Goal: Task Accomplishment & Management: Complete application form

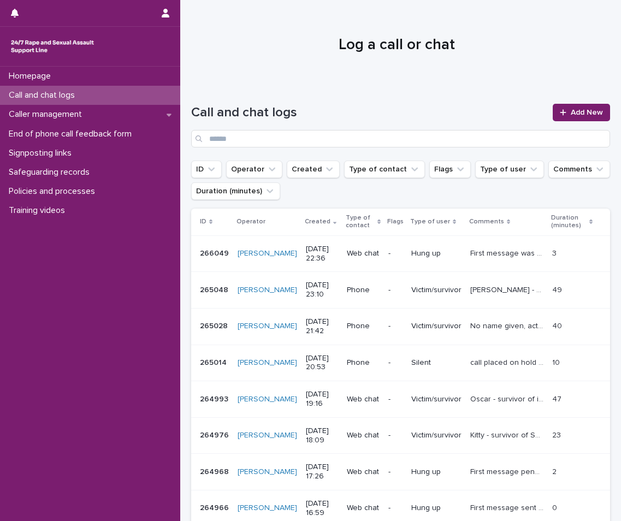
drag, startPoint x: 0, startPoint y: 0, endPoint x: 36, endPoint y: 97, distance: 103.5
click at [36, 97] on p "Call and chat logs" at bounding box center [43, 95] width 79 height 10
click at [568, 105] on link "Add New" at bounding box center [581, 112] width 57 height 17
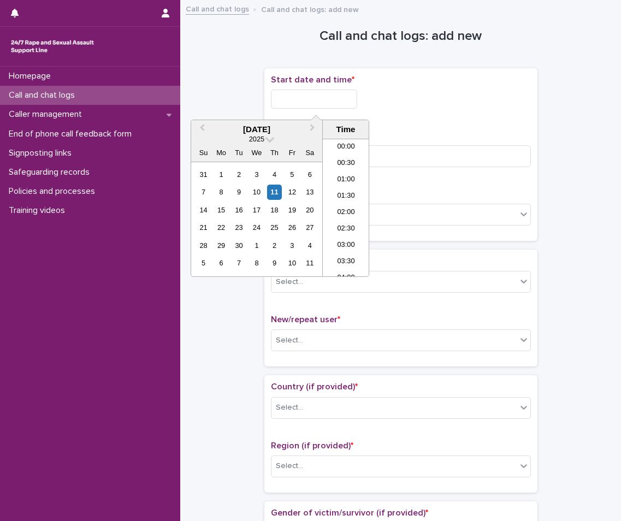
click at [342, 102] on input "text" at bounding box center [314, 99] width 86 height 19
click at [350, 218] on li "22:00" at bounding box center [346, 219] width 46 height 16
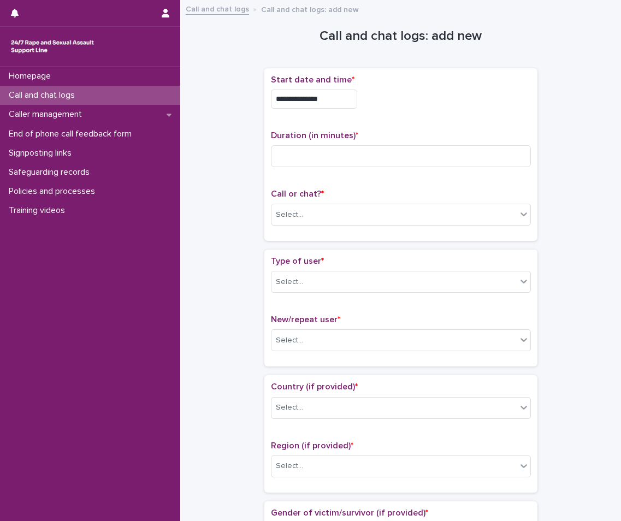
click at [340, 100] on input "**********" at bounding box center [314, 99] width 86 height 19
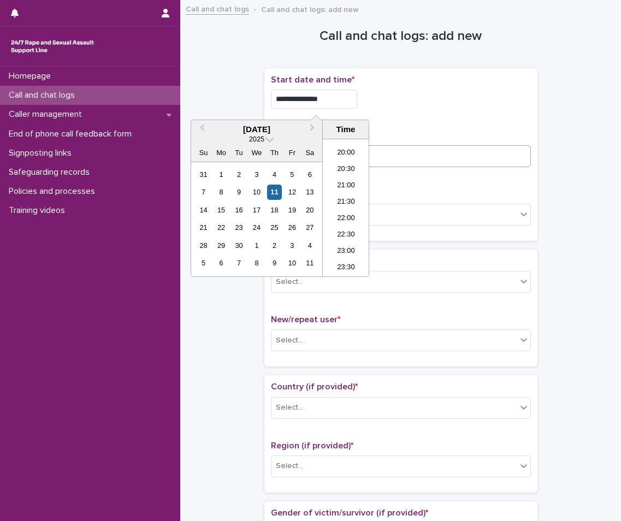
type input "**********"
click at [393, 156] on input at bounding box center [401, 156] width 260 height 22
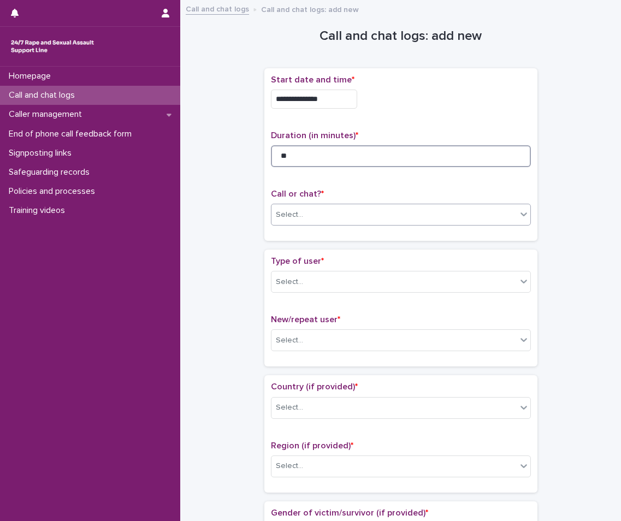
type input "**"
click at [350, 217] on div "Select..." at bounding box center [394, 215] width 245 height 18
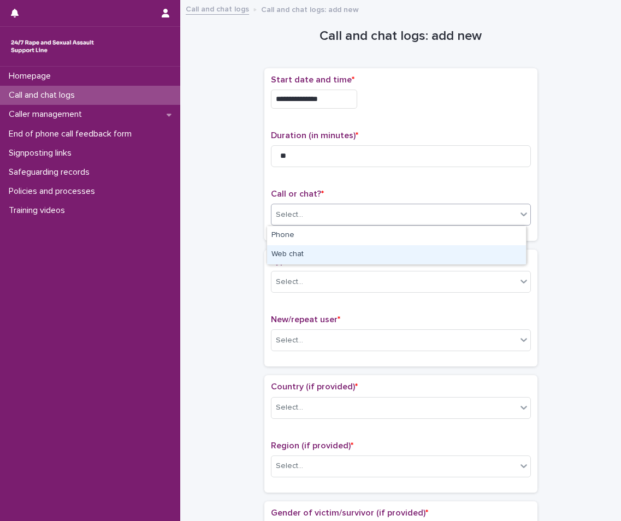
click at [300, 251] on div "Web chat" at bounding box center [396, 254] width 259 height 19
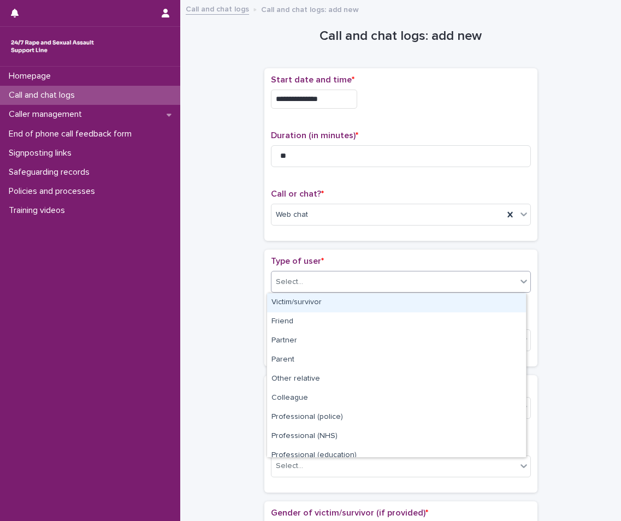
click at [309, 282] on div "Select..." at bounding box center [394, 282] width 245 height 18
click at [312, 302] on div "Victim/survivor" at bounding box center [396, 302] width 259 height 19
click at [309, 336] on div "Select..." at bounding box center [394, 341] width 245 height 18
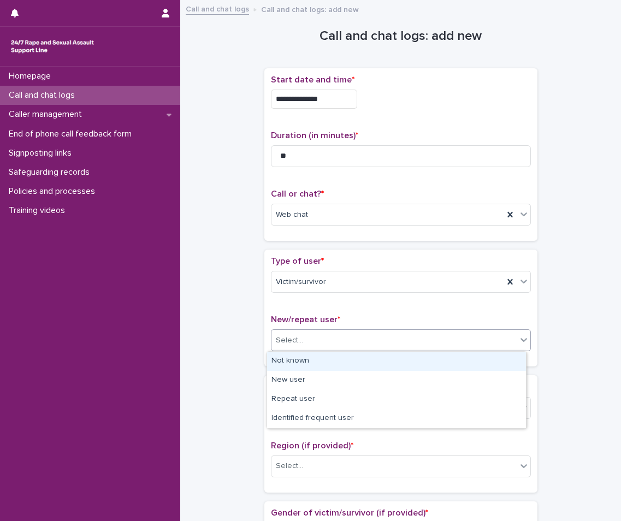
click at [311, 359] on div "Not known" at bounding box center [396, 361] width 259 height 19
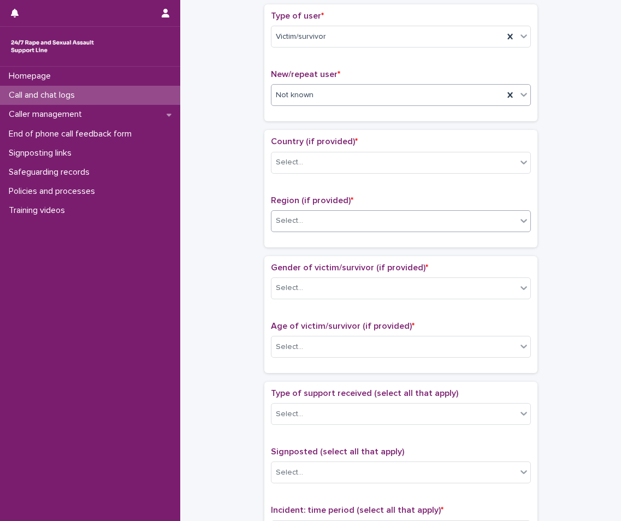
scroll to position [273, 0]
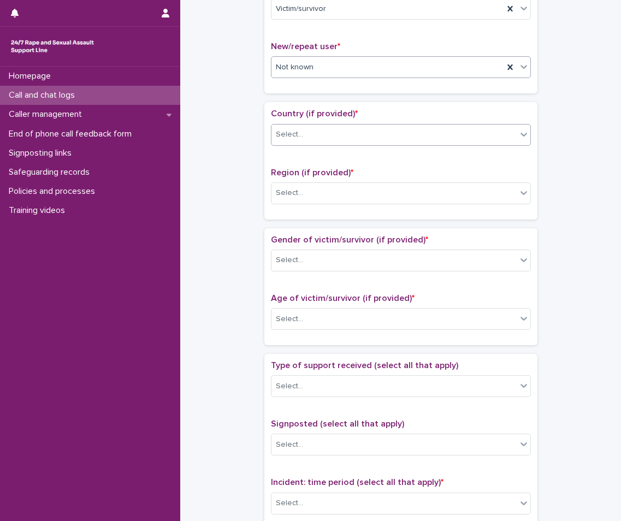
click at [296, 127] on div "Select..." at bounding box center [394, 135] width 245 height 18
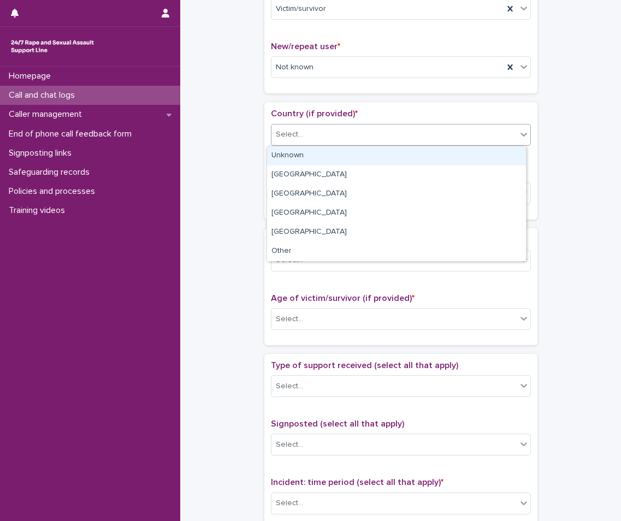
click at [292, 164] on div "Unknown" at bounding box center [396, 155] width 259 height 19
click at [293, 202] on div "Select..." at bounding box center [394, 193] width 245 height 18
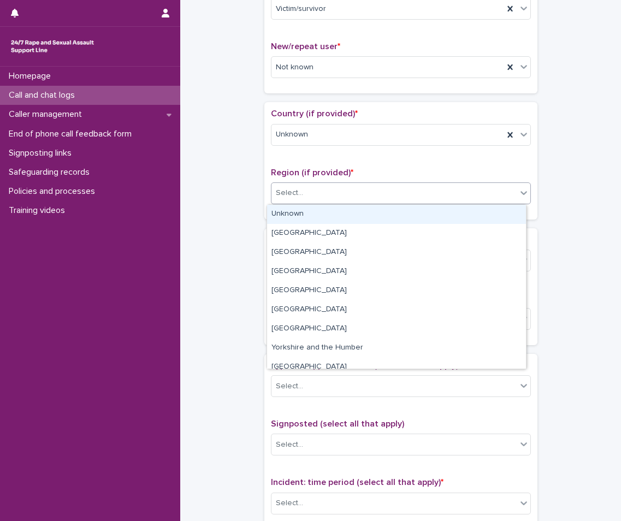
click at [296, 220] on div "Unknown" at bounding box center [396, 214] width 259 height 19
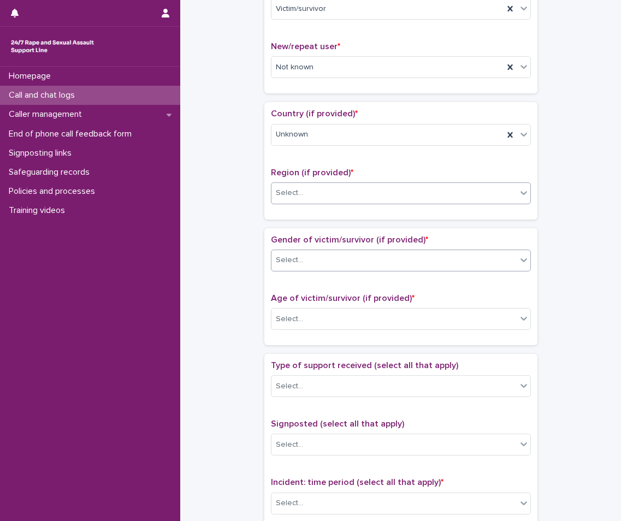
click at [314, 268] on div "Select..." at bounding box center [394, 260] width 245 height 18
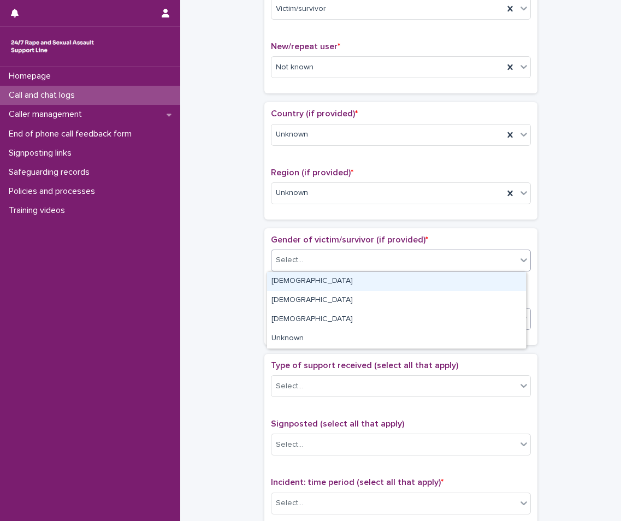
drag, startPoint x: 314, startPoint y: 288, endPoint x: 315, endPoint y: 314, distance: 25.7
click at [314, 288] on div "Female" at bounding box center [396, 281] width 259 height 19
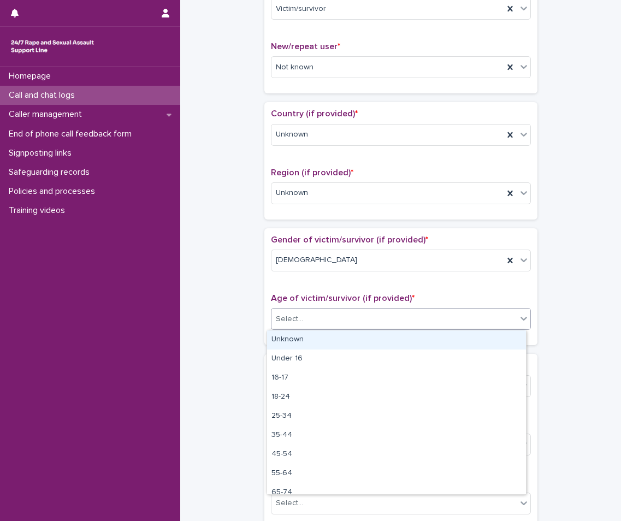
click at [316, 319] on div "Select..." at bounding box center [394, 319] width 245 height 18
click at [311, 339] on div "Unknown" at bounding box center [396, 339] width 259 height 19
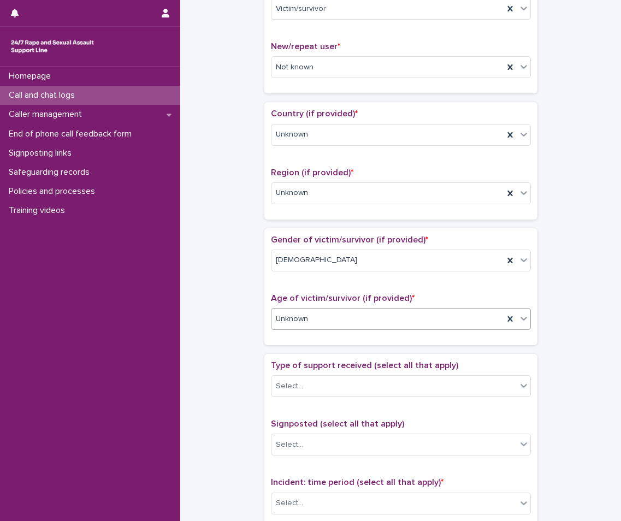
scroll to position [492, 0]
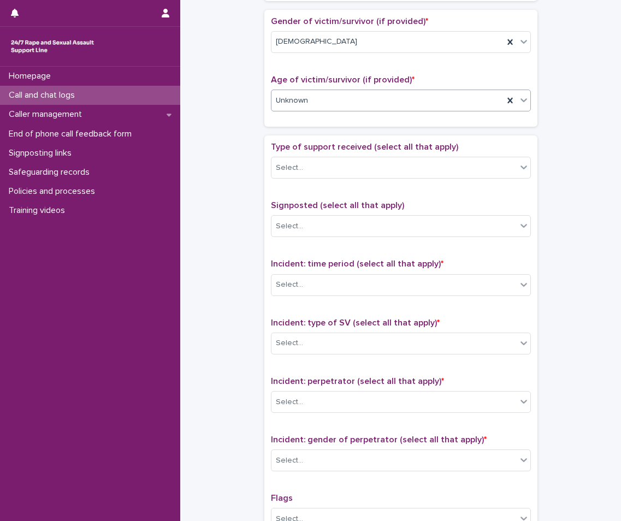
click at [320, 156] on div "Type of support received (select all that apply) Select..." at bounding box center [401, 164] width 260 height 45
click at [316, 163] on div "Select..." at bounding box center [394, 168] width 245 height 18
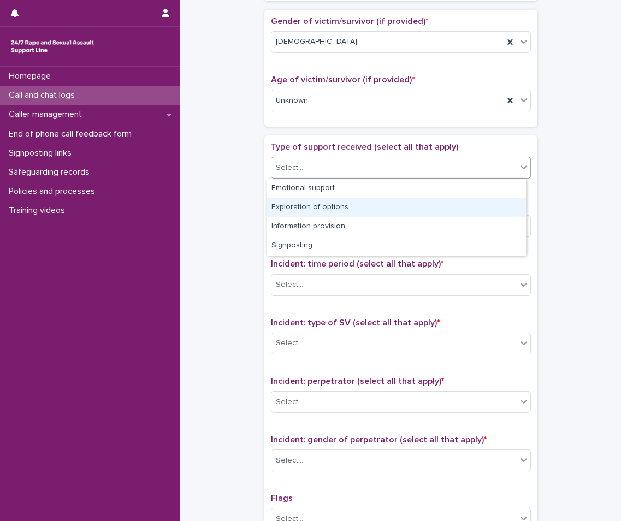
click at [305, 201] on div "Exploration of options" at bounding box center [396, 207] width 259 height 19
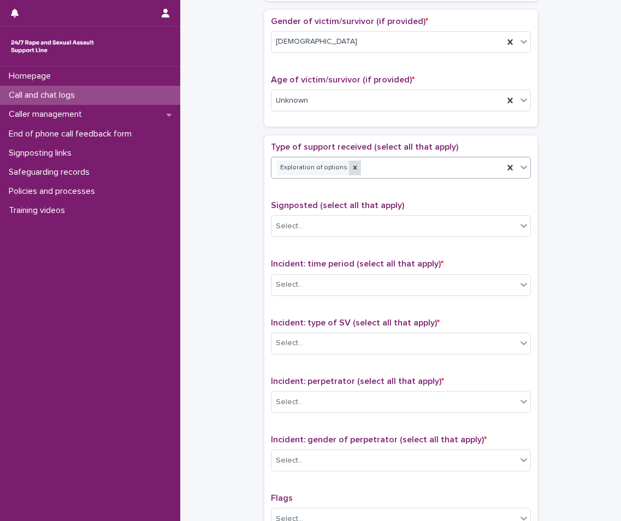
click at [351, 172] on icon at bounding box center [355, 168] width 8 height 8
click at [348, 172] on div "Select..." at bounding box center [394, 168] width 245 height 18
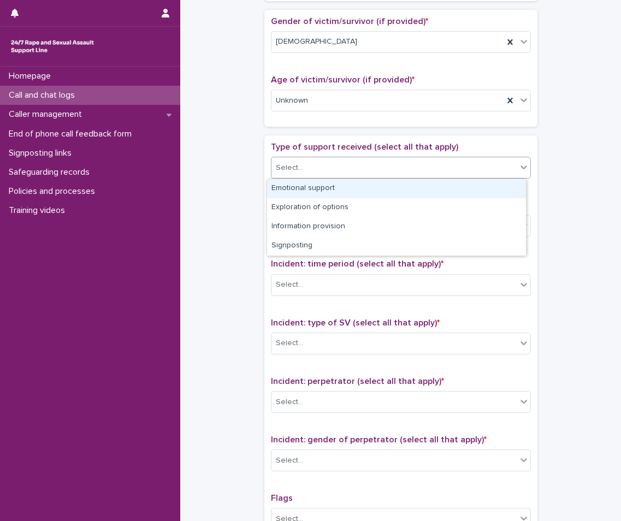
click at [320, 188] on div "Emotional support" at bounding box center [396, 188] width 259 height 19
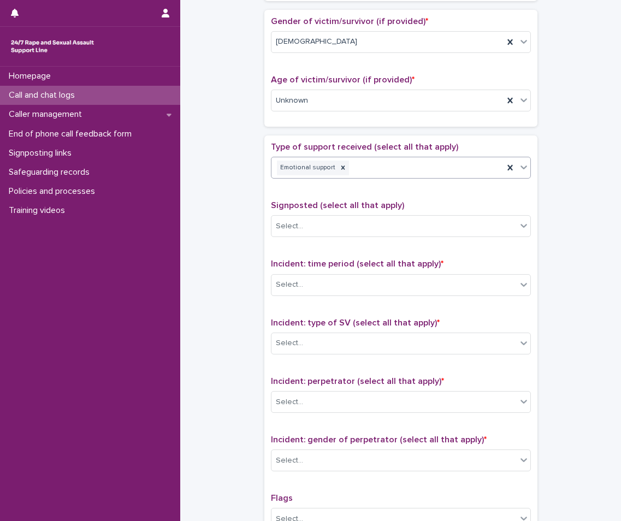
click at [392, 170] on div "Emotional support" at bounding box center [388, 167] width 232 height 19
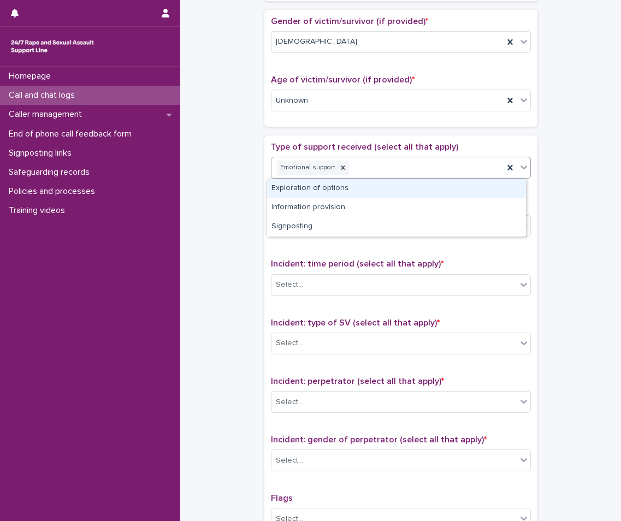
click at [362, 184] on div "Exploration of options" at bounding box center [396, 188] width 259 height 19
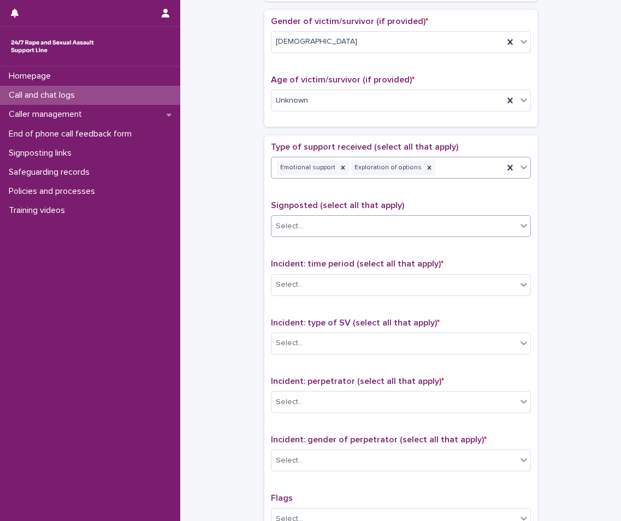
click at [346, 227] on div "Select..." at bounding box center [394, 226] width 245 height 18
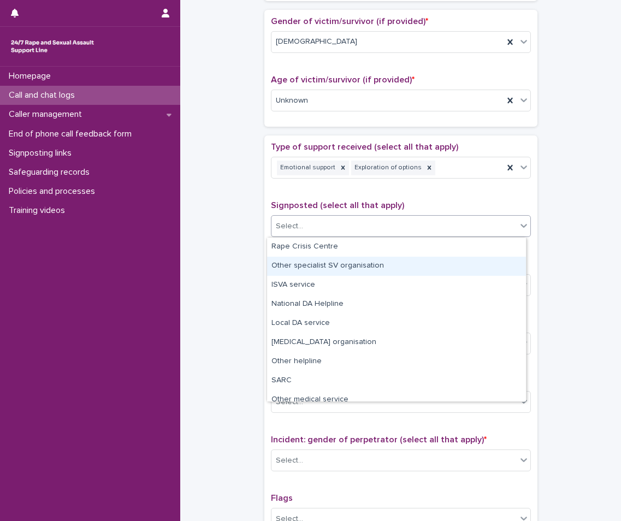
click at [222, 282] on div "**********" at bounding box center [400, 73] width 419 height 1117
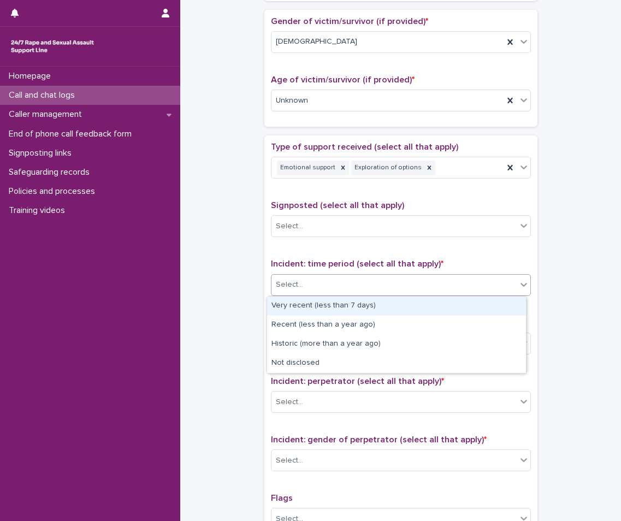
click at [329, 288] on div "Select..." at bounding box center [394, 285] width 245 height 18
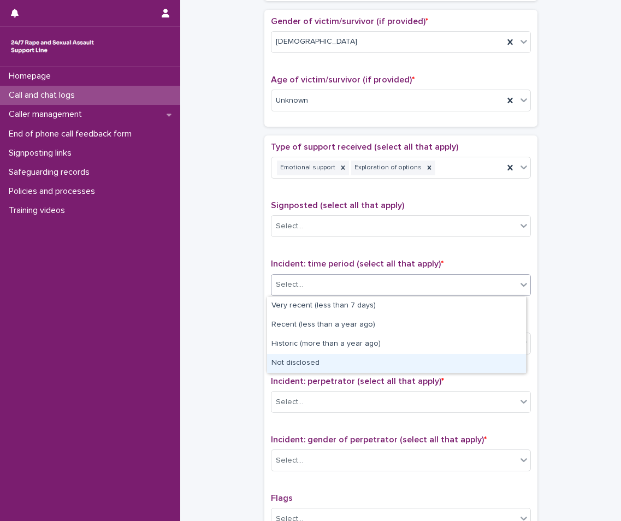
click at [304, 359] on div "Not disclosed" at bounding box center [396, 363] width 259 height 19
click at [316, 350] on div "Select..." at bounding box center [394, 343] width 245 height 18
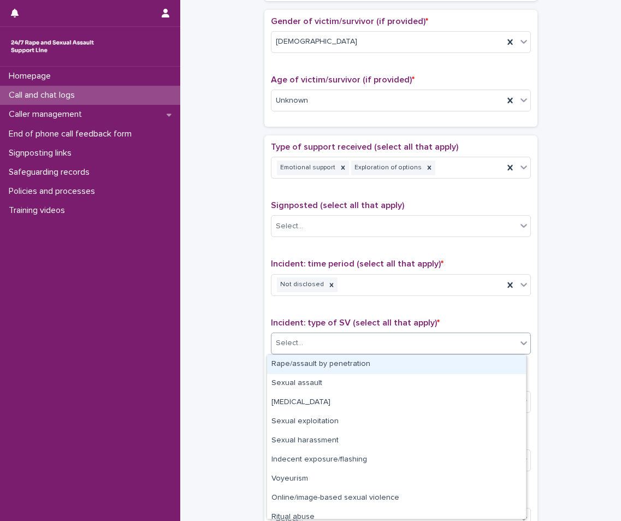
click at [312, 372] on div "Rape/assault by penetration" at bounding box center [396, 364] width 259 height 19
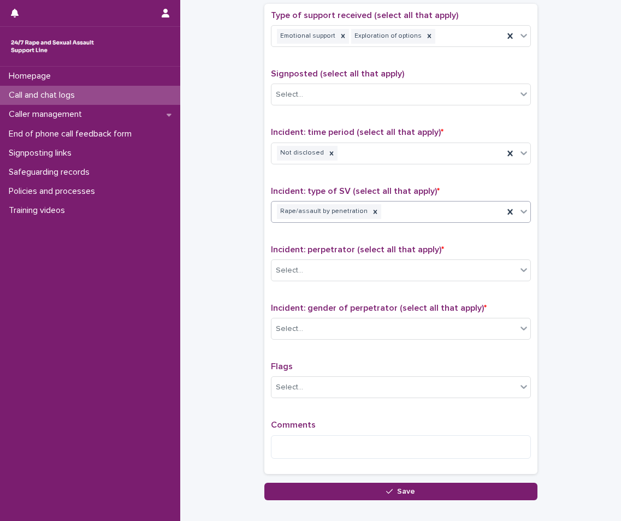
scroll to position [656, 0]
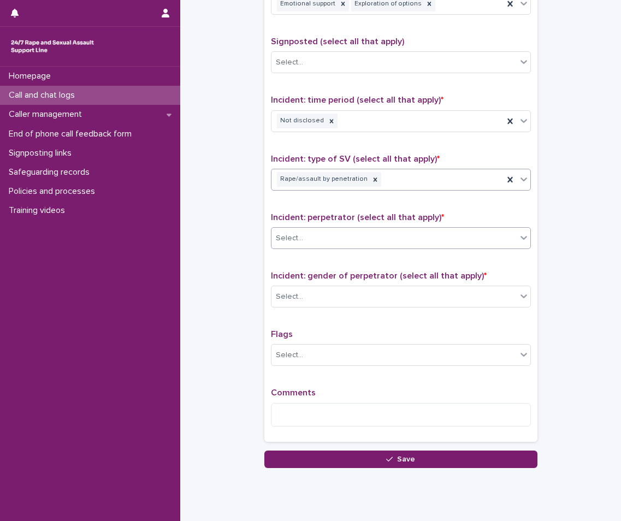
click at [331, 233] on div "Select..." at bounding box center [394, 238] width 245 height 18
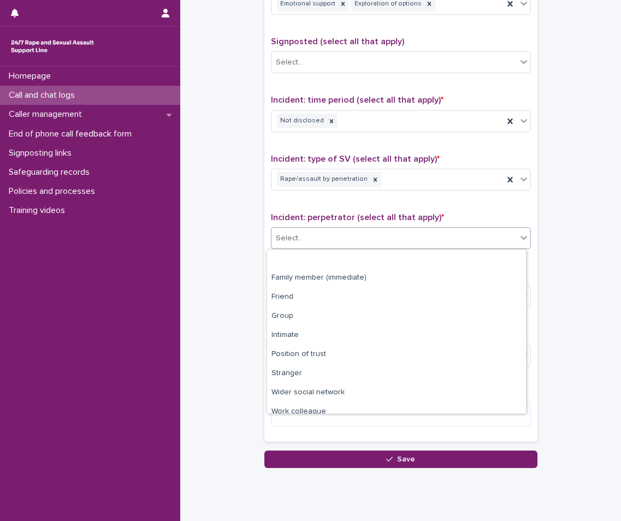
scroll to position [46, 0]
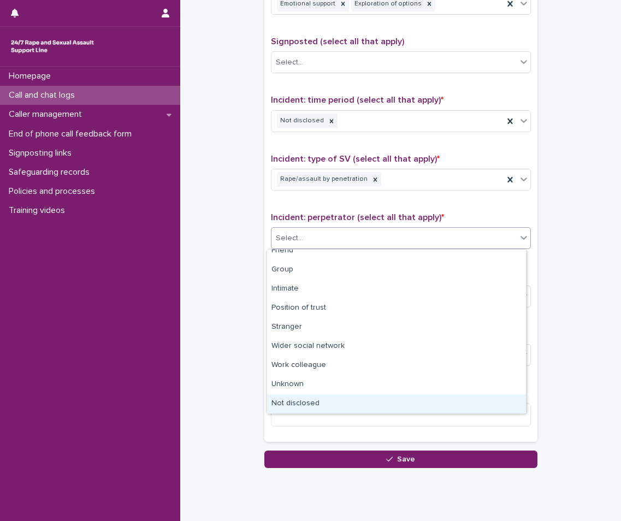
click at [309, 396] on div "Not disclosed" at bounding box center [396, 403] width 259 height 19
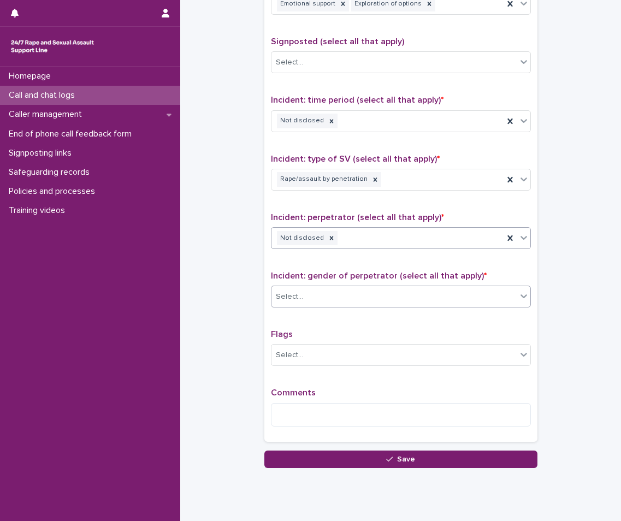
click at [321, 303] on div "Select..." at bounding box center [394, 297] width 245 height 18
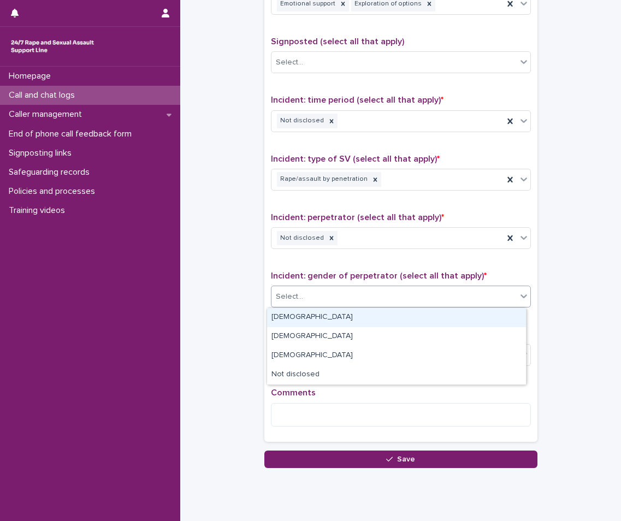
click at [311, 315] on div "Male" at bounding box center [396, 317] width 259 height 19
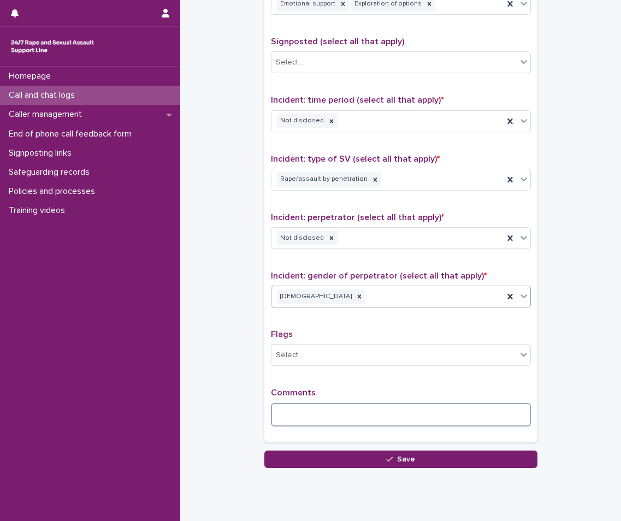
click at [308, 411] on textarea at bounding box center [401, 414] width 260 height 23
click at [321, 408] on textarea at bounding box center [401, 414] width 260 height 23
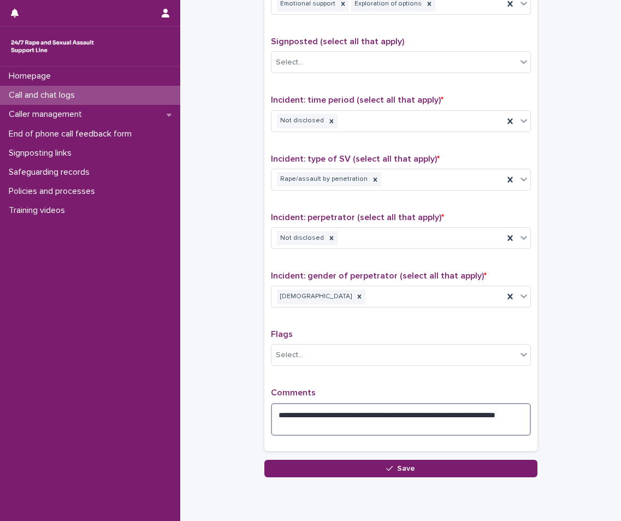
click at [323, 421] on textarea "**********" at bounding box center [401, 419] width 260 height 33
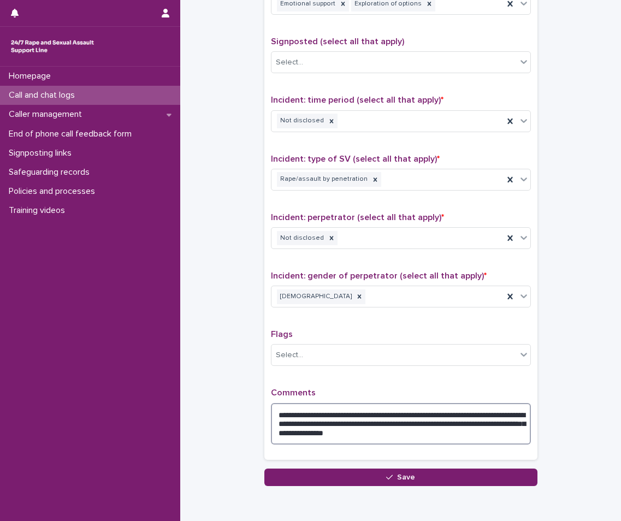
drag, startPoint x: 327, startPoint y: 432, endPoint x: 296, endPoint y: 441, distance: 32.7
click at [296, 441] on textarea "**********" at bounding box center [401, 424] width 260 height 42
click at [467, 432] on textarea "**********" at bounding box center [401, 424] width 260 height 42
click at [490, 437] on textarea "**********" at bounding box center [401, 424] width 260 height 42
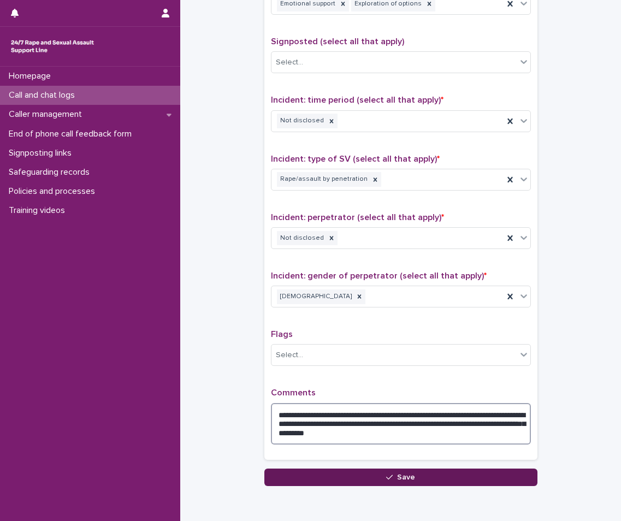
type textarea "**********"
click at [430, 470] on button "Save" at bounding box center [400, 477] width 273 height 17
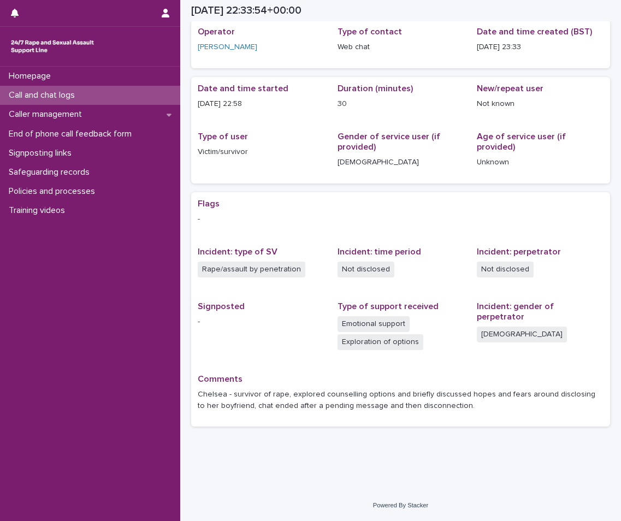
scroll to position [45, 0]
click at [88, 97] on div "Call and chat logs" at bounding box center [90, 95] width 180 height 19
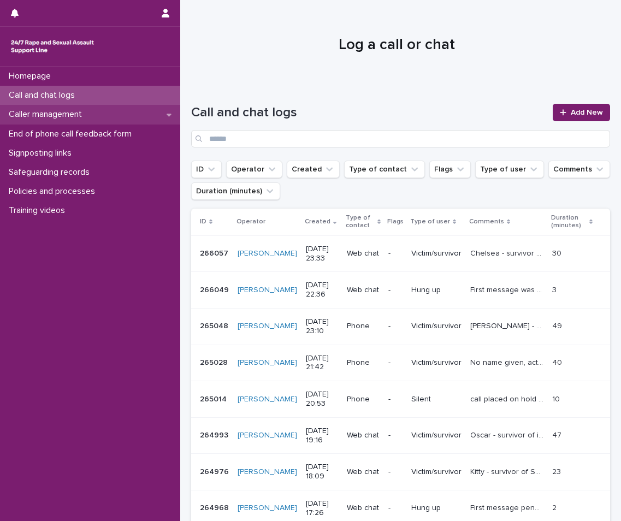
click at [75, 108] on div "Caller management" at bounding box center [90, 114] width 180 height 19
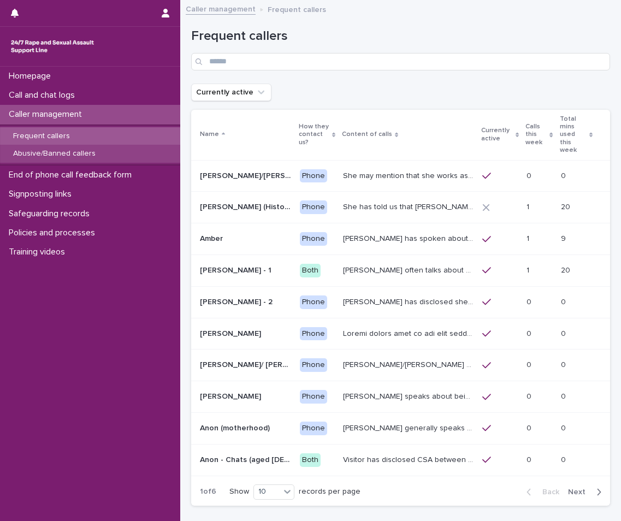
click at [110, 157] on div "Abusive/Banned callers" at bounding box center [90, 154] width 180 height 18
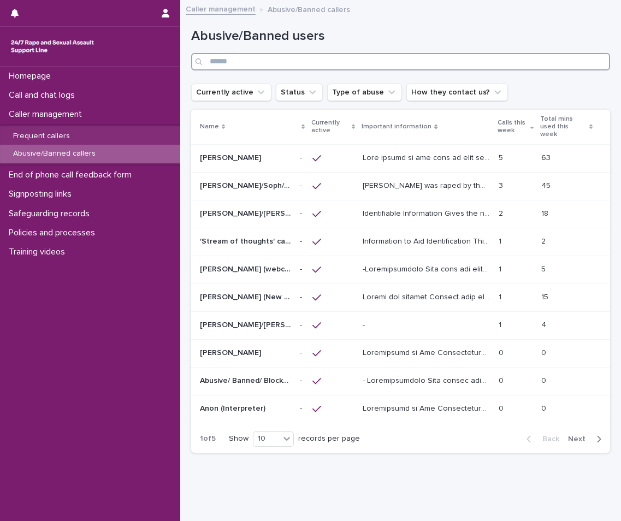
click at [320, 65] on input "Search" at bounding box center [400, 61] width 419 height 17
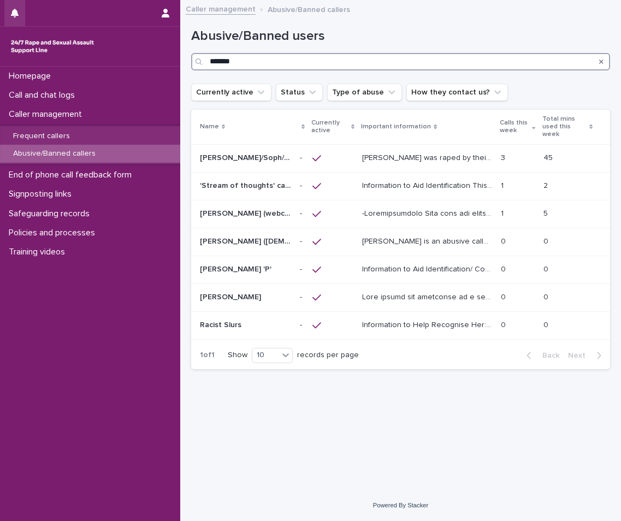
type input "*******"
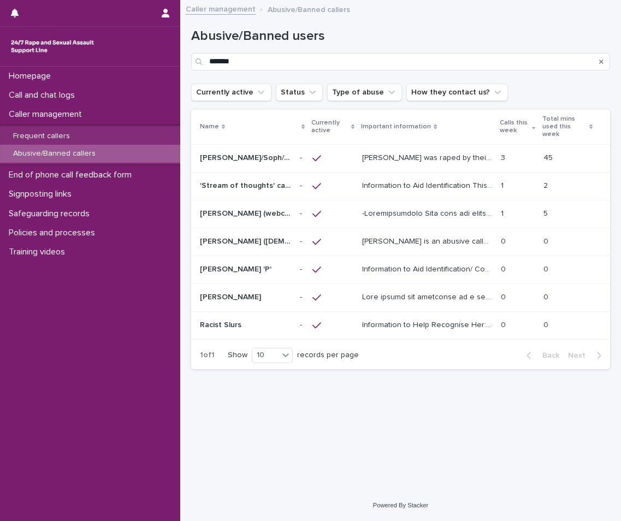
click at [274, 209] on p at bounding box center [245, 213] width 91 height 9
click at [348, 239] on div at bounding box center [332, 242] width 41 height 10
click at [259, 293] on p at bounding box center [245, 297] width 91 height 9
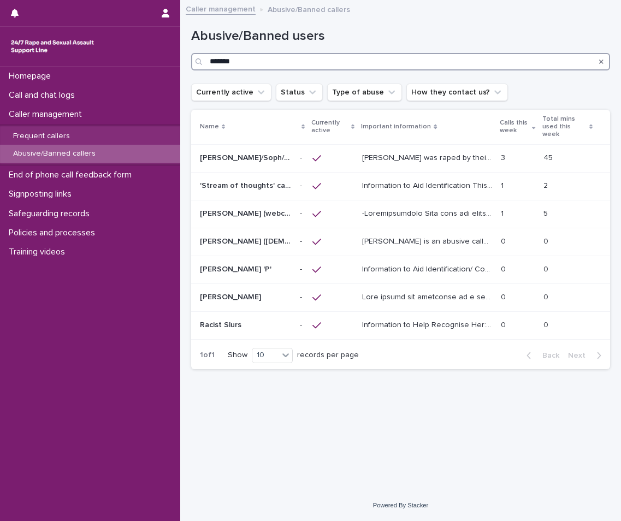
drag, startPoint x: 347, startPoint y: 67, endPoint x: -48, endPoint y: 67, distance: 395.0
click at [0, 67] on html "Homepage Call and chat logs Caller management Frequent callers Abusive/Banned c…" at bounding box center [310, 260] width 621 height 521
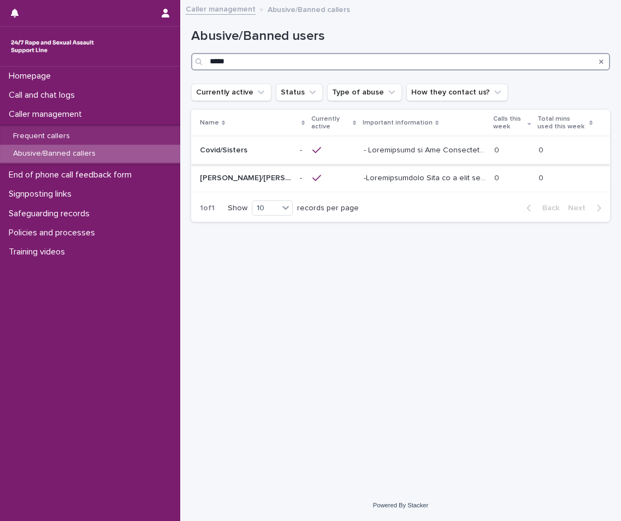
type input "*****"
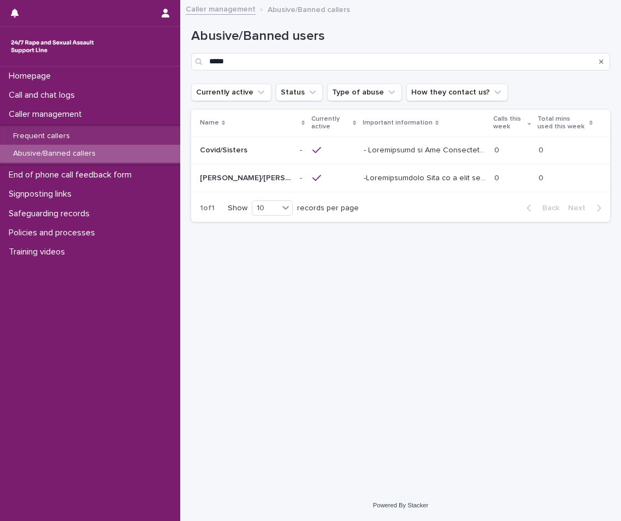
click at [367, 157] on div at bounding box center [425, 150] width 122 height 18
click at [392, 181] on p at bounding box center [426, 177] width 124 height 11
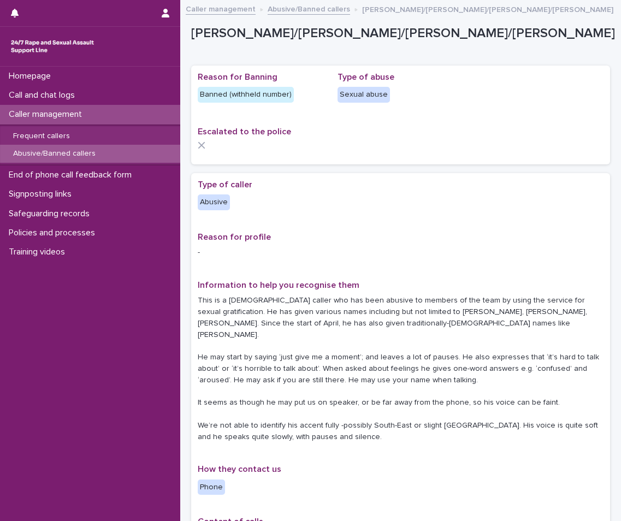
click at [80, 156] on p "Abusive/Banned callers" at bounding box center [54, 153] width 100 height 9
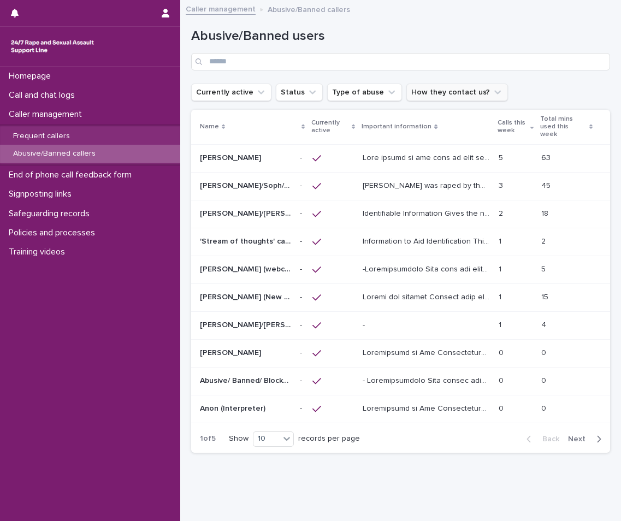
click at [418, 98] on button "How they contact us?" at bounding box center [457, 92] width 102 height 17
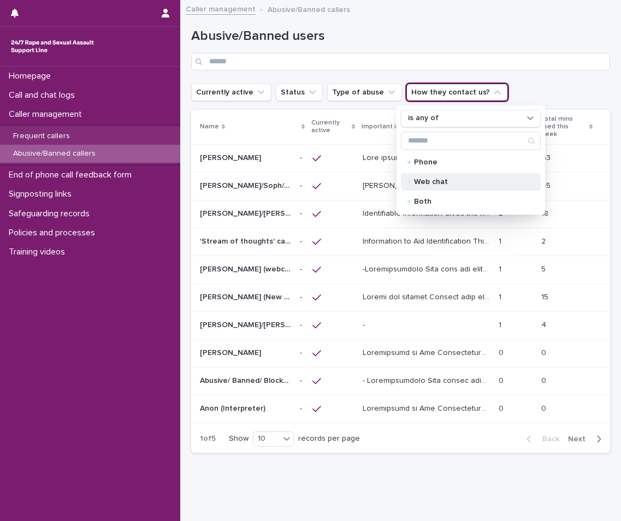
click at [442, 180] on p "Web chat" at bounding box center [468, 182] width 109 height 8
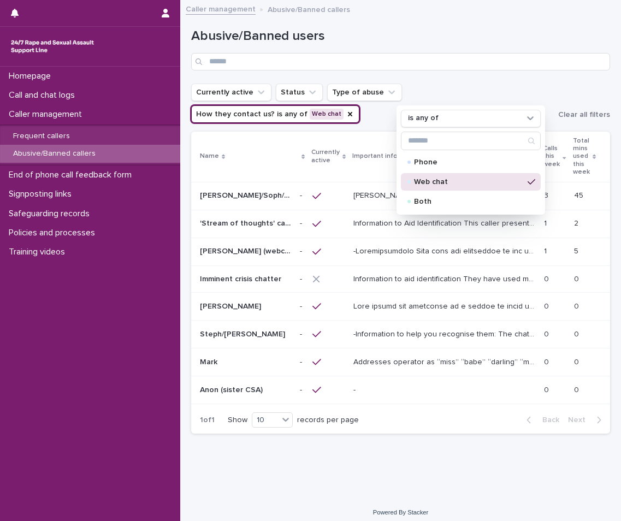
click at [393, 407] on div "Loading... Saving… Loading... Saving… Abusive/Banned users Currently active Sta…" at bounding box center [401, 239] width 430 height 464
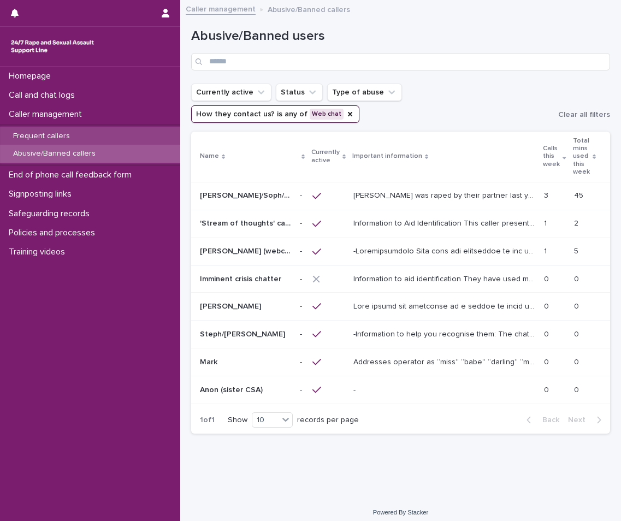
click at [82, 131] on div "Frequent callers" at bounding box center [90, 136] width 180 height 18
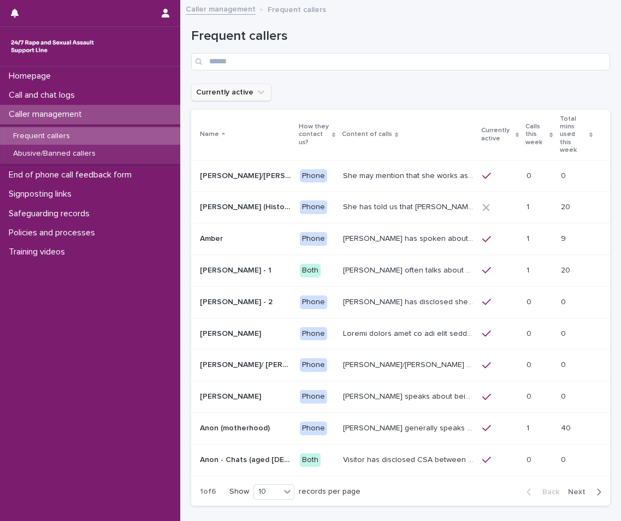
click at [245, 97] on button "Currently active" at bounding box center [231, 92] width 80 height 17
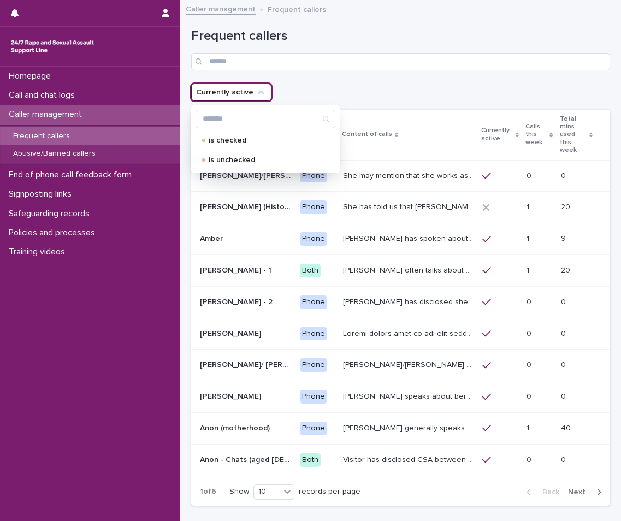
click at [276, 75] on div "Frequent callers" at bounding box center [400, 45] width 419 height 77
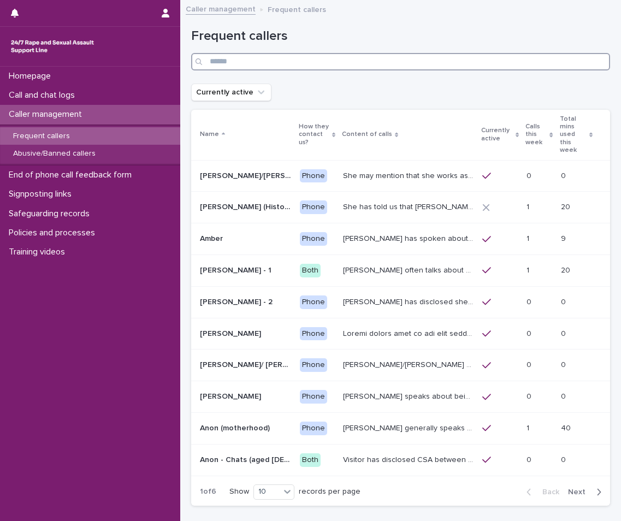
click at [277, 66] on input "Search" at bounding box center [400, 61] width 419 height 17
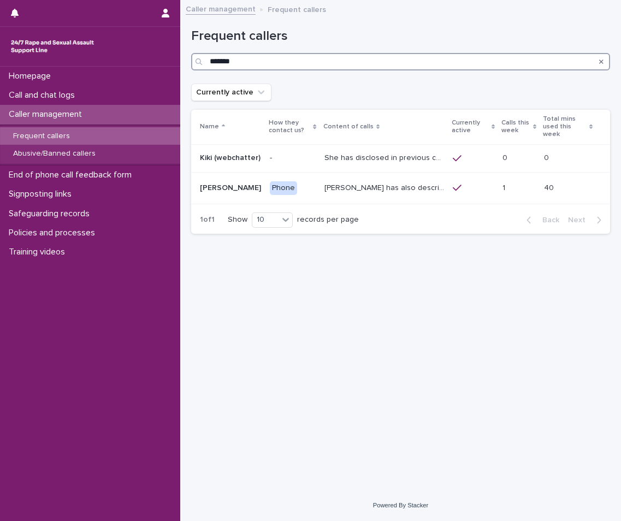
drag, startPoint x: 261, startPoint y: 64, endPoint x: 197, endPoint y: 71, distance: 64.3
click at [197, 71] on div "Frequent callers *******" at bounding box center [400, 45] width 419 height 77
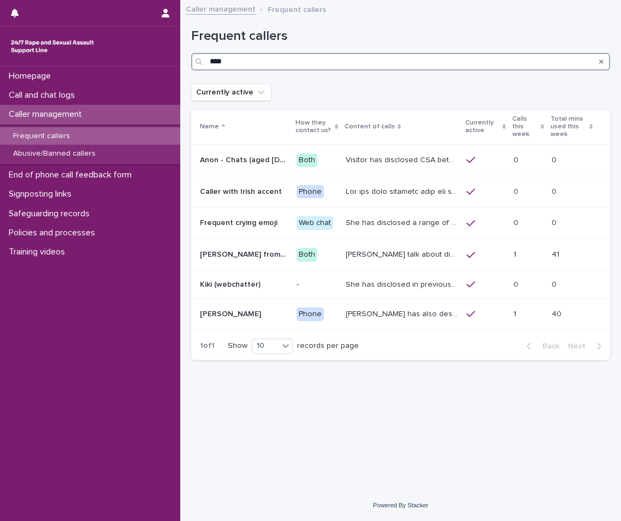
type input "****"
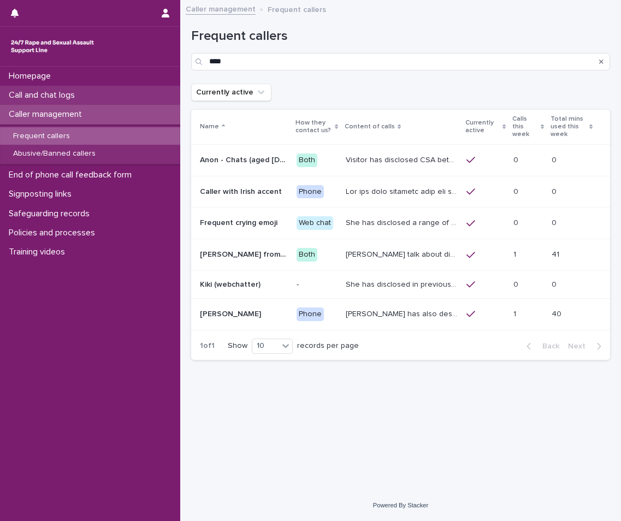
click at [63, 91] on p "Call and chat logs" at bounding box center [43, 95] width 79 height 10
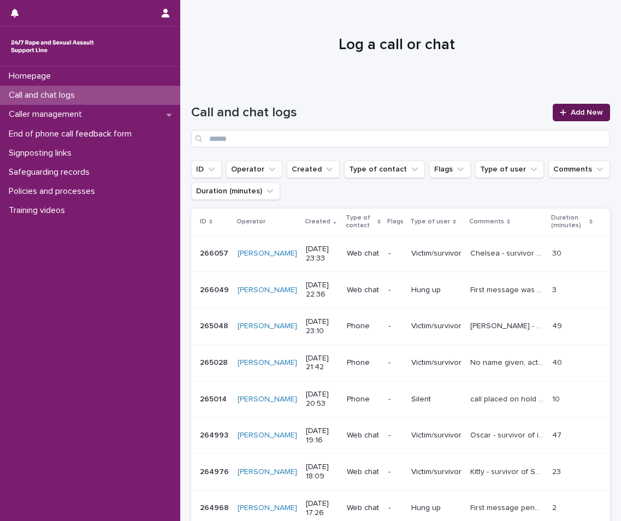
click at [587, 115] on span "Add New" at bounding box center [587, 113] width 32 height 8
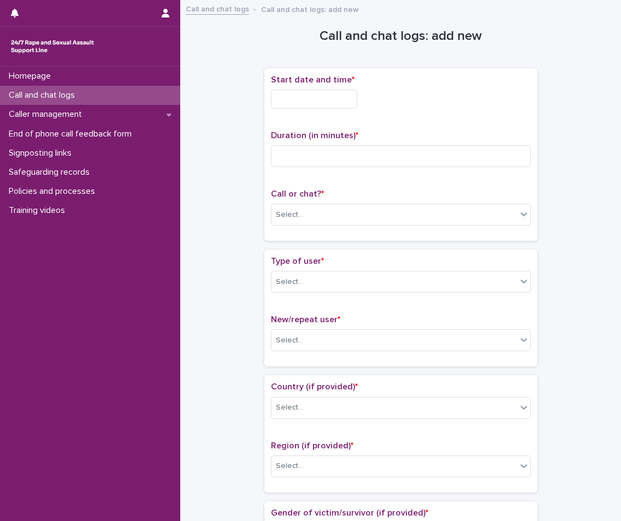
click at [290, 90] on input "text" at bounding box center [314, 99] width 86 height 19
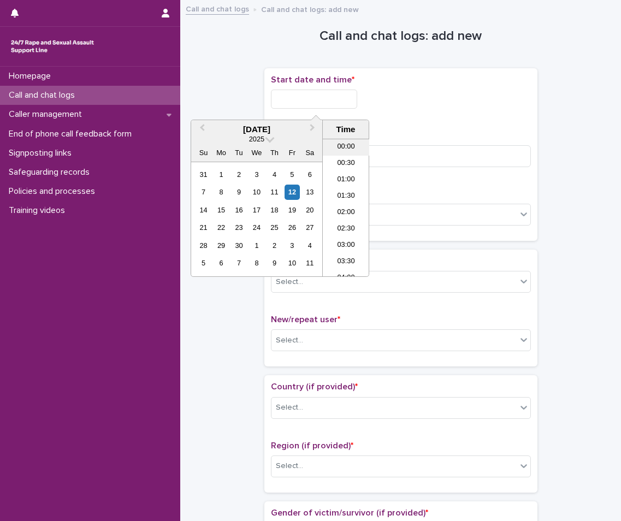
click at [352, 149] on li "00:00" at bounding box center [346, 147] width 46 height 16
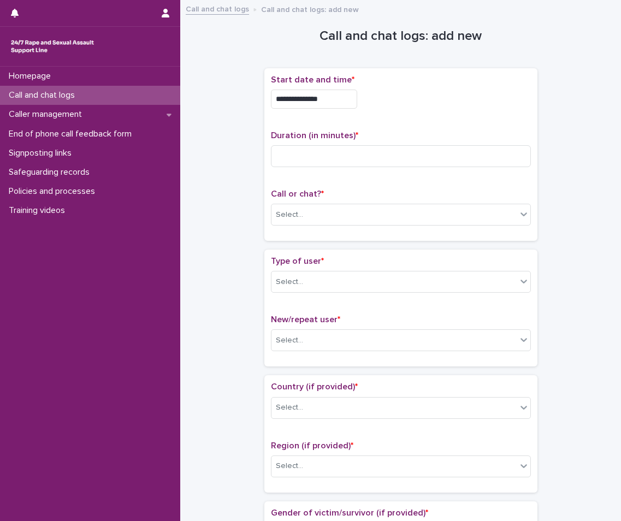
click at [345, 101] on input "**********" at bounding box center [314, 99] width 86 height 19
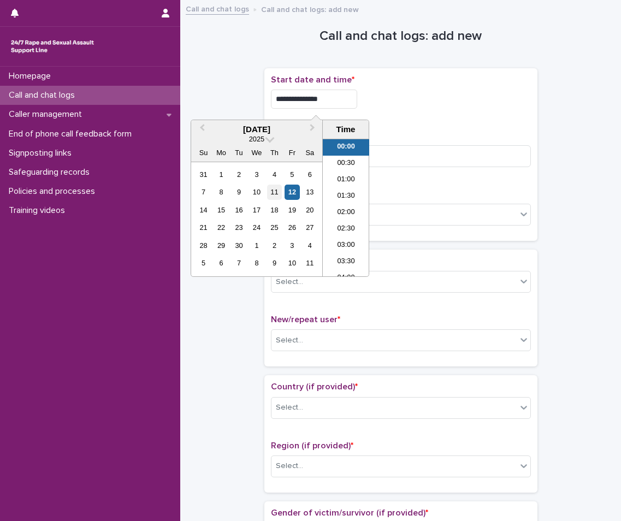
click at [277, 198] on div "11" at bounding box center [274, 192] width 15 height 15
click at [347, 251] on li "23:00" at bounding box center [346, 252] width 46 height 16
click at [347, 94] on input "**********" at bounding box center [314, 99] width 86 height 19
type input "**********"
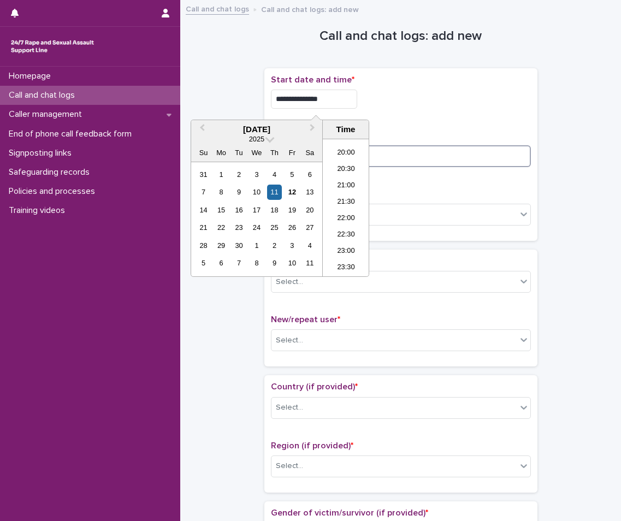
click at [412, 162] on input at bounding box center [401, 156] width 260 height 22
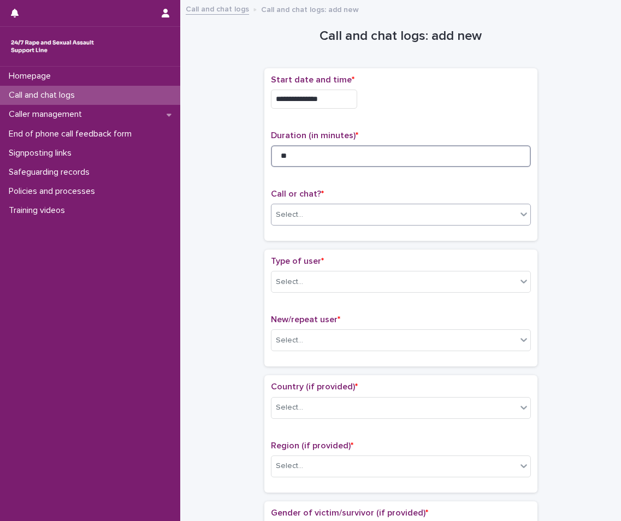
type input "**"
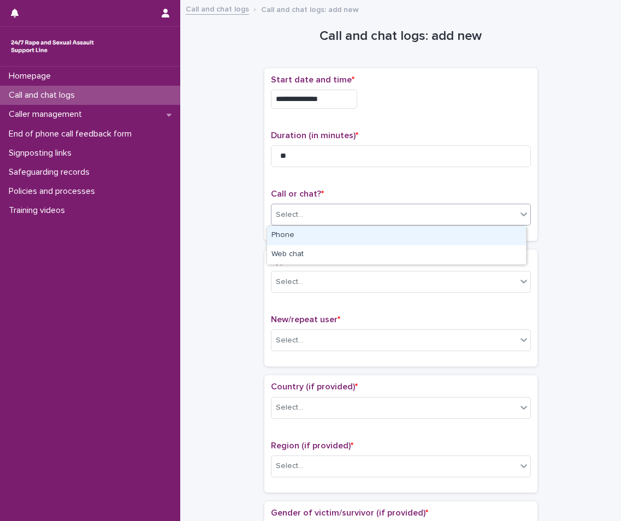
click at [335, 207] on div "Select..." at bounding box center [394, 215] width 245 height 18
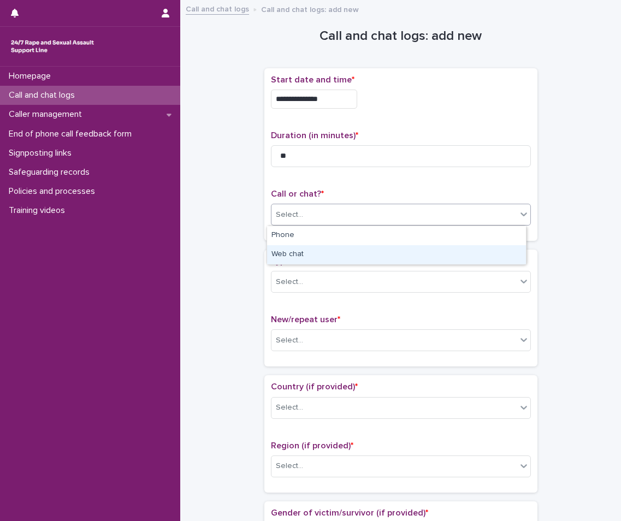
click at [313, 255] on div "Web chat" at bounding box center [396, 254] width 259 height 19
click at [312, 292] on div "Select..." at bounding box center [401, 282] width 260 height 22
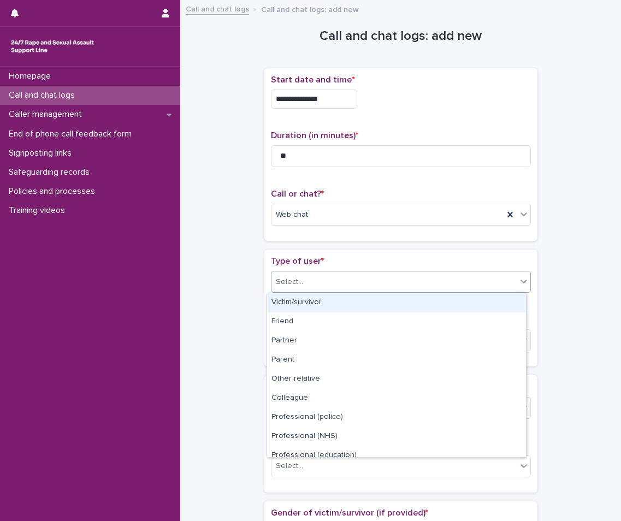
click at [313, 310] on div "Victim/survivor" at bounding box center [396, 302] width 259 height 19
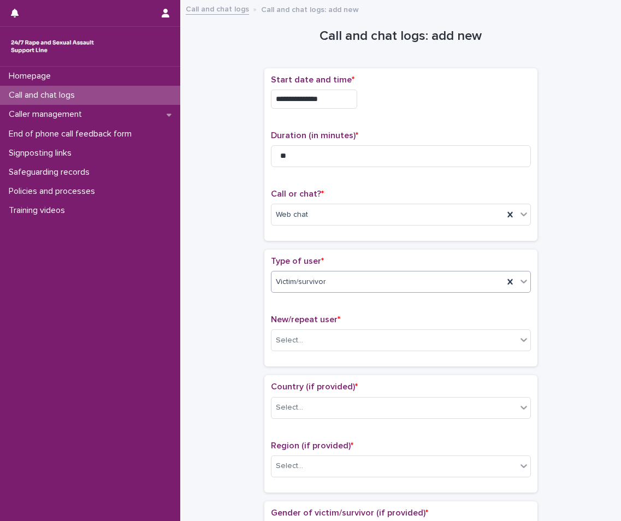
click at [333, 276] on div "Victim/survivor" at bounding box center [388, 282] width 232 height 18
click at [340, 284] on div "Victim/survivor" at bounding box center [388, 282] width 232 height 18
click at [334, 341] on div "Select..." at bounding box center [394, 341] width 245 height 18
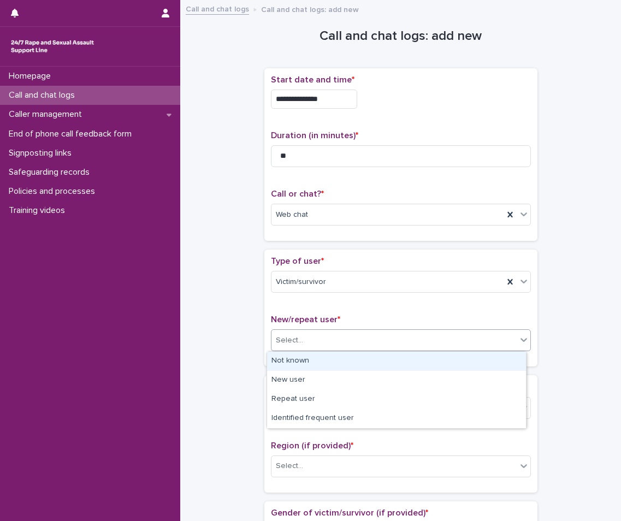
click at [322, 361] on div "Not known" at bounding box center [396, 361] width 259 height 19
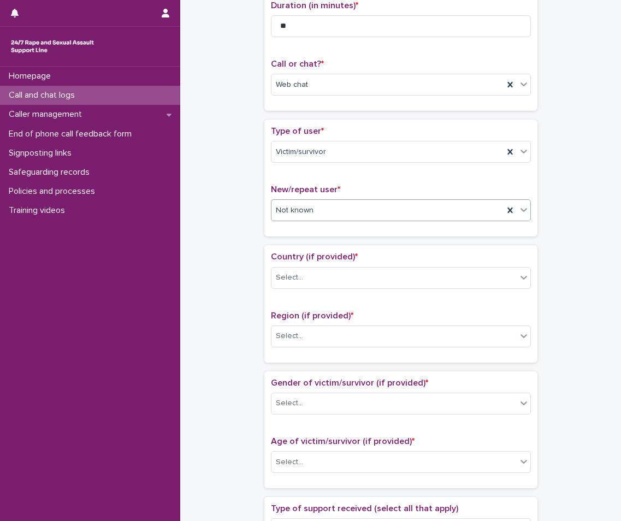
scroll to position [164, 0]
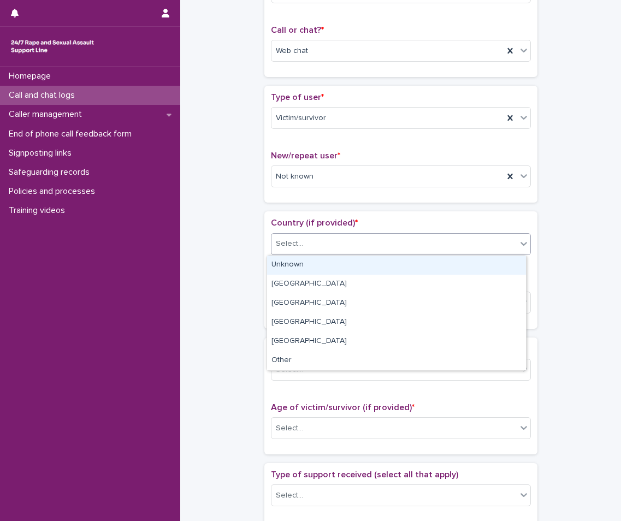
click at [326, 238] on div "Select..." at bounding box center [394, 244] width 245 height 18
click at [296, 272] on div "Unknown" at bounding box center [396, 265] width 259 height 19
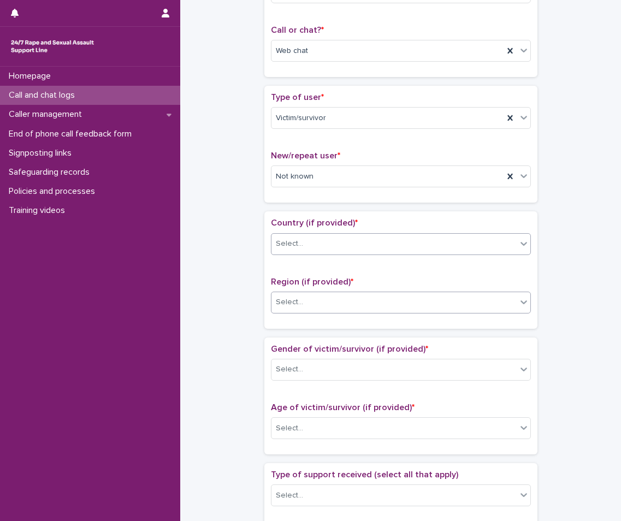
click at [294, 302] on div "Select..." at bounding box center [289, 302] width 27 height 11
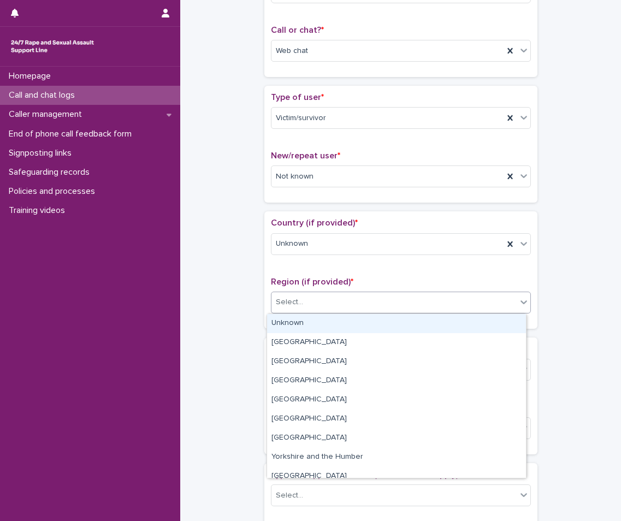
click at [297, 329] on div "Unknown" at bounding box center [396, 323] width 259 height 19
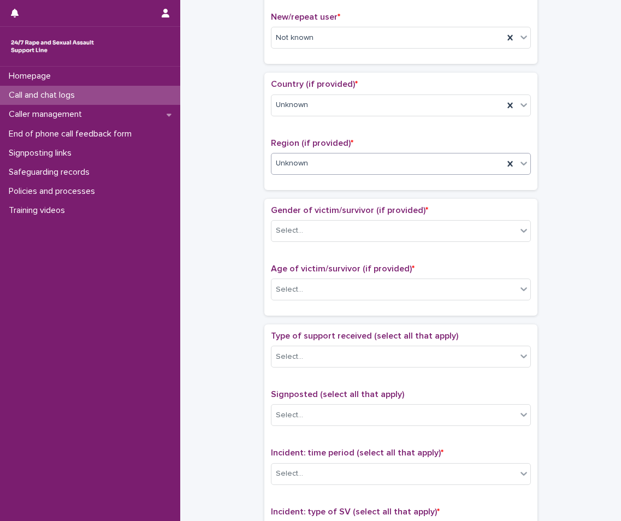
scroll to position [328, 0]
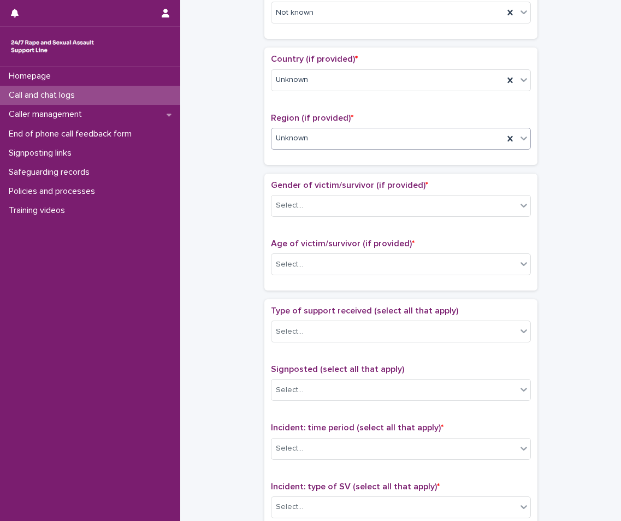
click at [335, 191] on div "Gender of victim/survivor (if provided) * Select..." at bounding box center [401, 202] width 260 height 45
click at [324, 208] on div "Select..." at bounding box center [394, 206] width 245 height 18
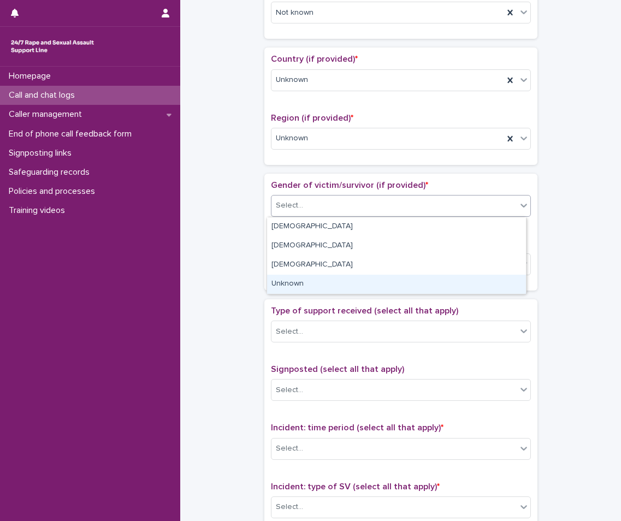
click at [296, 281] on div "Unknown" at bounding box center [396, 284] width 259 height 19
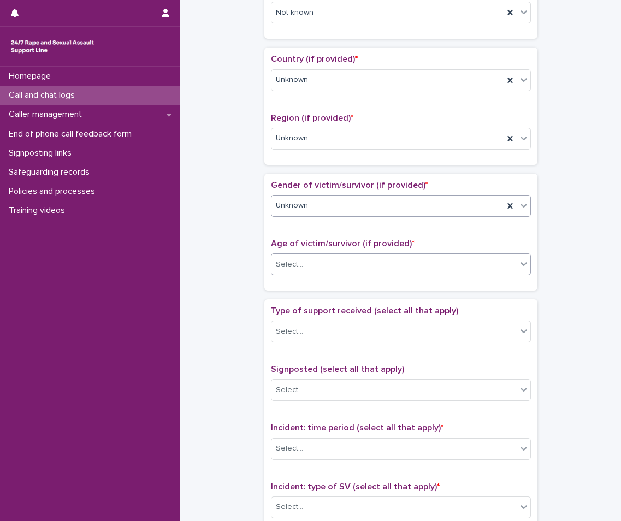
click at [302, 272] on div "Select..." at bounding box center [394, 265] width 245 height 18
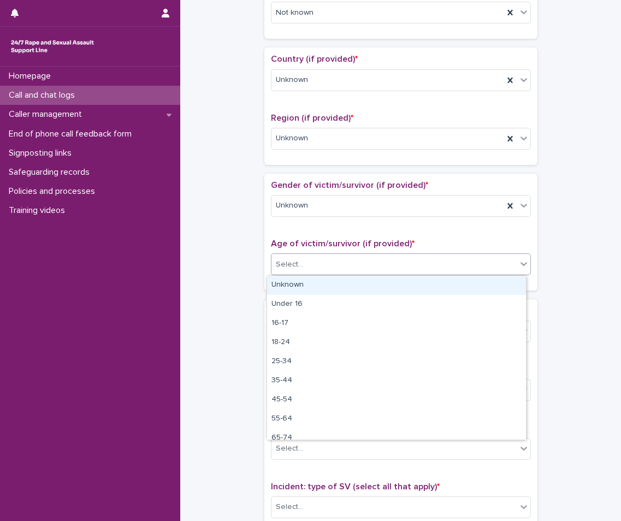
click at [305, 285] on div "Unknown" at bounding box center [396, 285] width 259 height 19
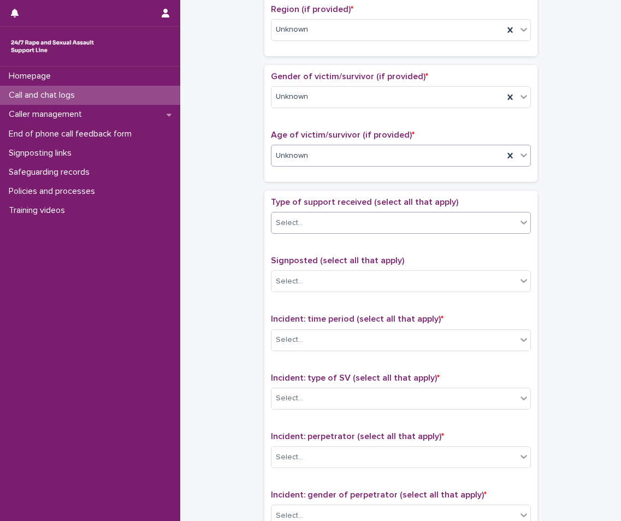
scroll to position [437, 0]
click at [329, 219] on div "Select..." at bounding box center [394, 223] width 245 height 18
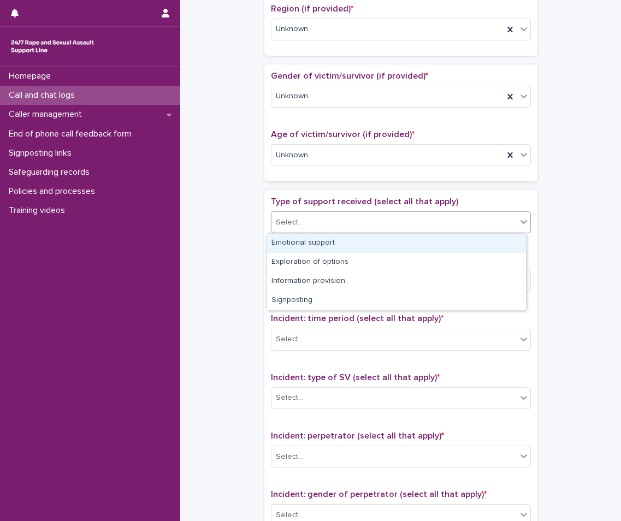
click at [302, 247] on div "Emotional support" at bounding box center [396, 243] width 259 height 19
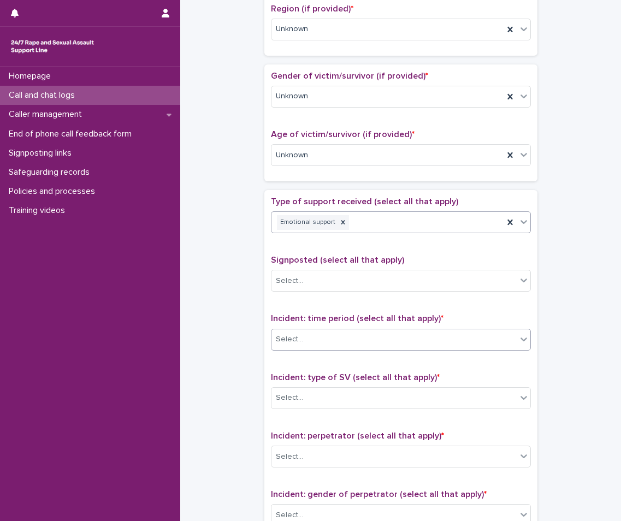
click at [339, 332] on div "Select..." at bounding box center [394, 339] width 245 height 18
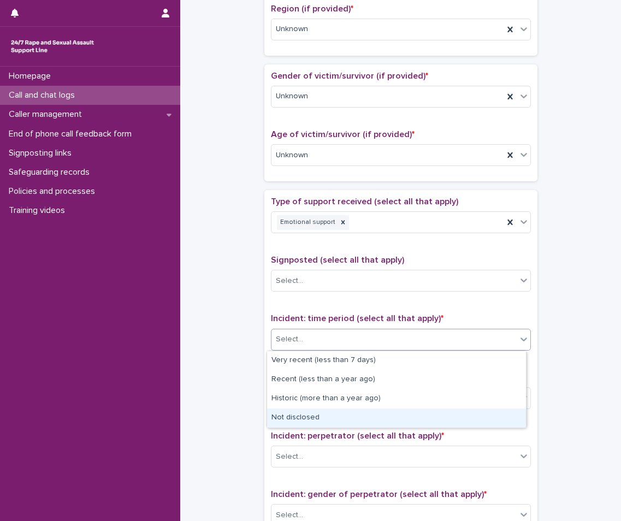
click at [302, 417] on div "Not disclosed" at bounding box center [396, 418] width 259 height 19
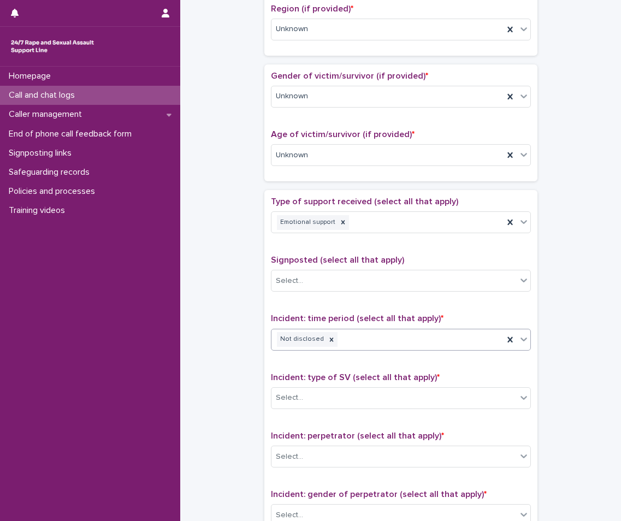
scroll to position [601, 0]
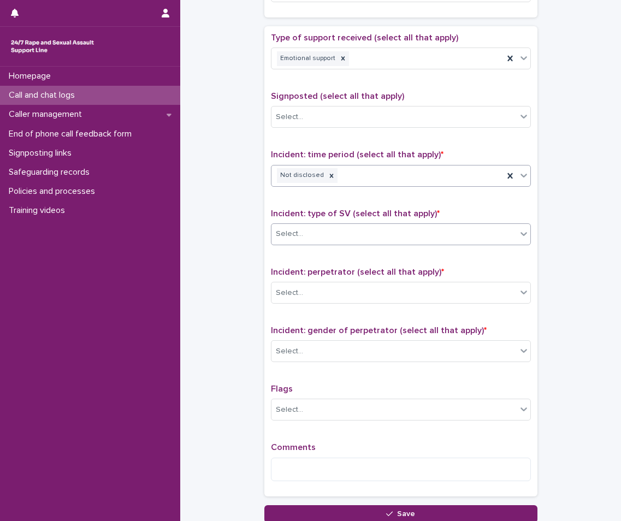
click at [311, 234] on div "Select..." at bounding box center [394, 234] width 245 height 18
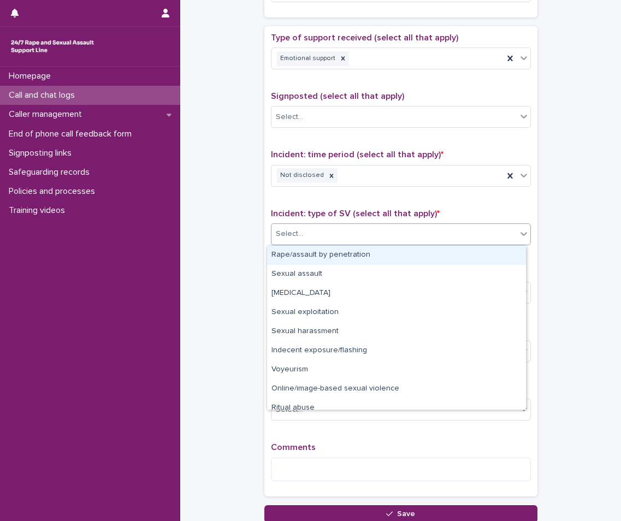
click at [311, 257] on div "Rape/assault by penetration" at bounding box center [396, 255] width 259 height 19
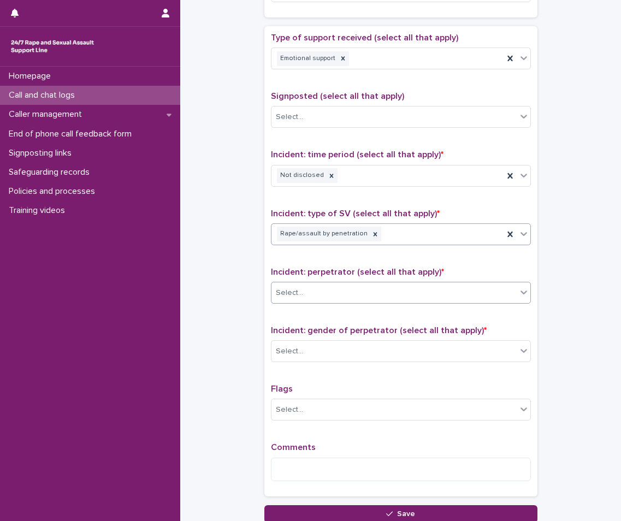
click at [323, 288] on div "Select..." at bounding box center [394, 293] width 245 height 18
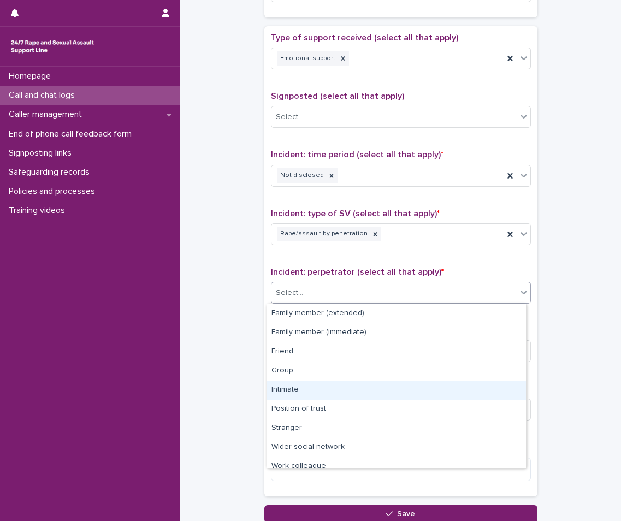
scroll to position [46, 0]
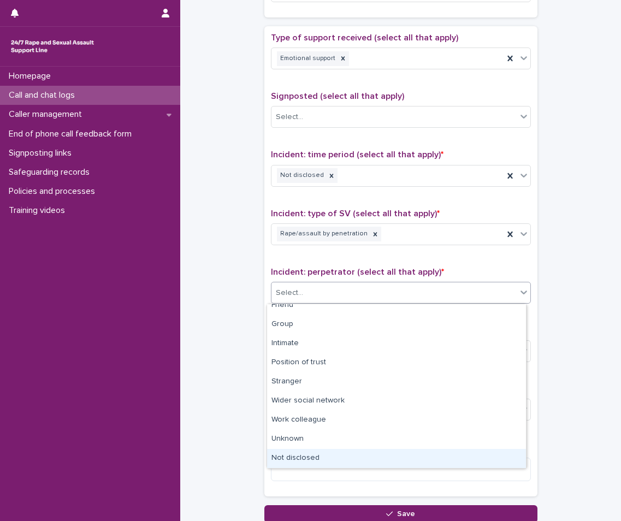
click at [329, 462] on div "Not disclosed" at bounding box center [396, 458] width 259 height 19
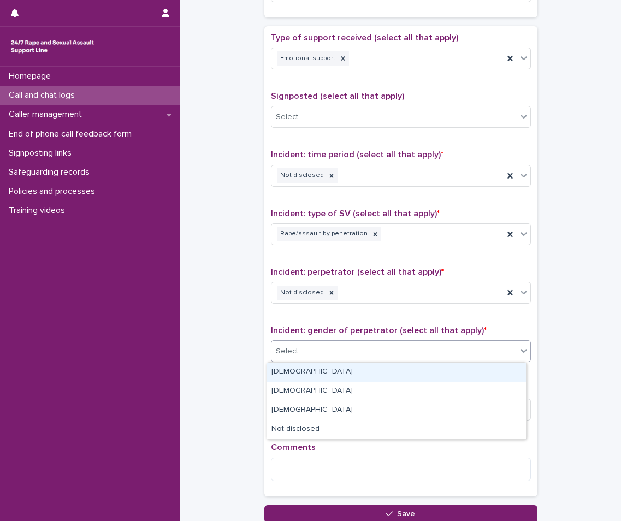
click at [337, 345] on div "Select..." at bounding box center [394, 352] width 245 height 18
click at [317, 364] on div "Male" at bounding box center [396, 372] width 259 height 19
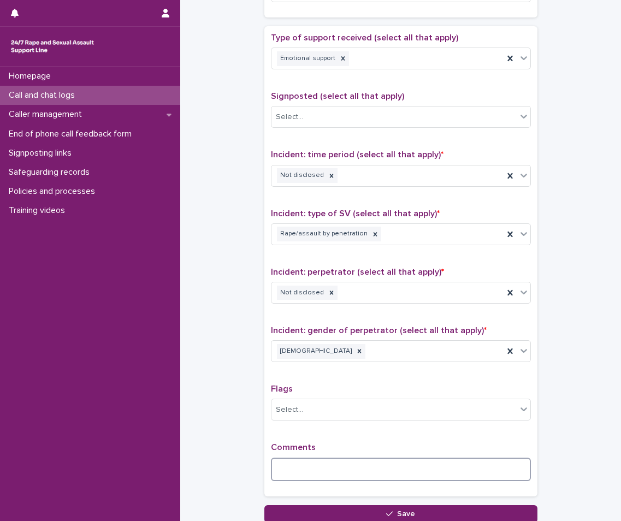
click at [322, 468] on textarea at bounding box center [401, 469] width 260 height 23
click at [338, 459] on textarea at bounding box center [401, 469] width 260 height 23
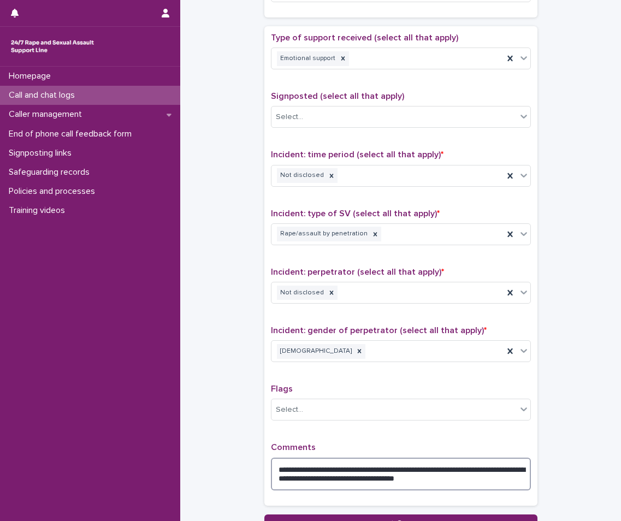
type textarea "**********"
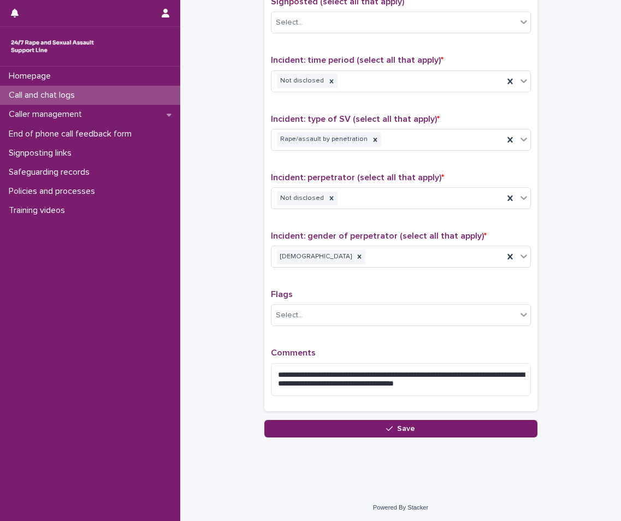
scroll to position [697, 0]
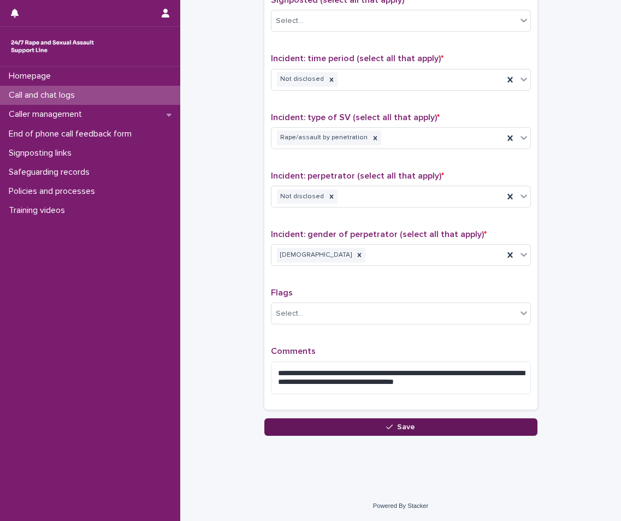
click at [349, 428] on button "Save" at bounding box center [400, 426] width 273 height 17
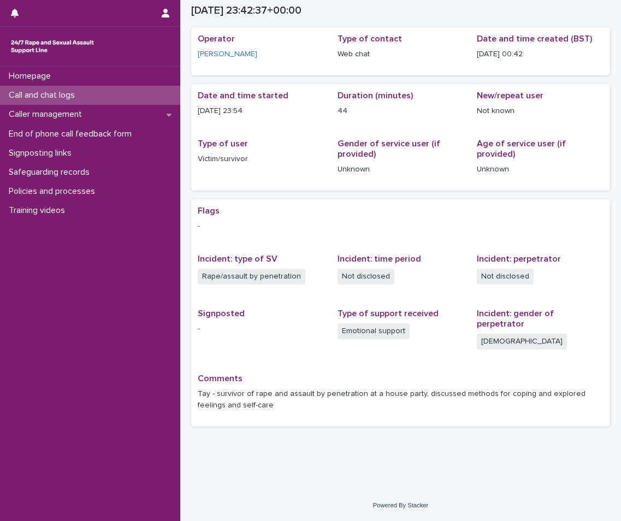
scroll to position [27, 0]
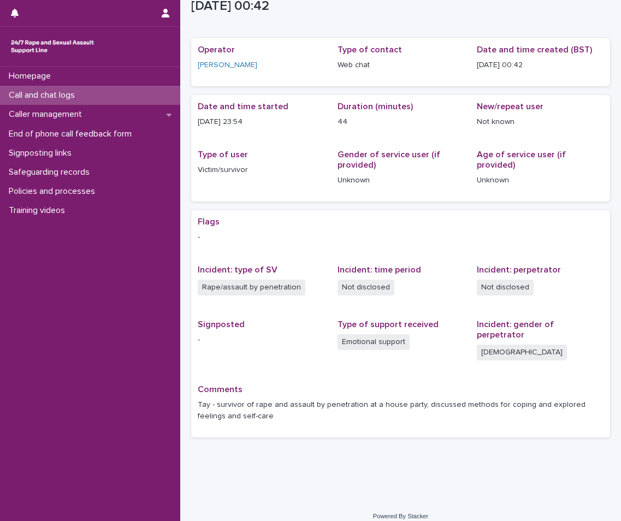
click at [79, 96] on p "Call and chat logs" at bounding box center [43, 95] width 79 height 10
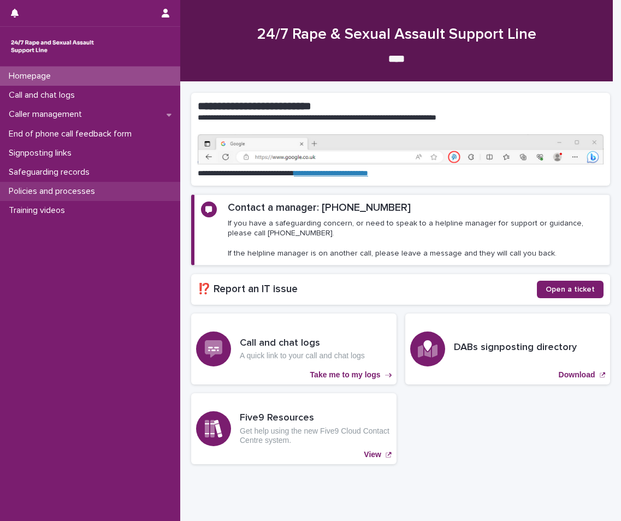
click at [72, 187] on p "Policies and processes" at bounding box center [53, 191] width 99 height 10
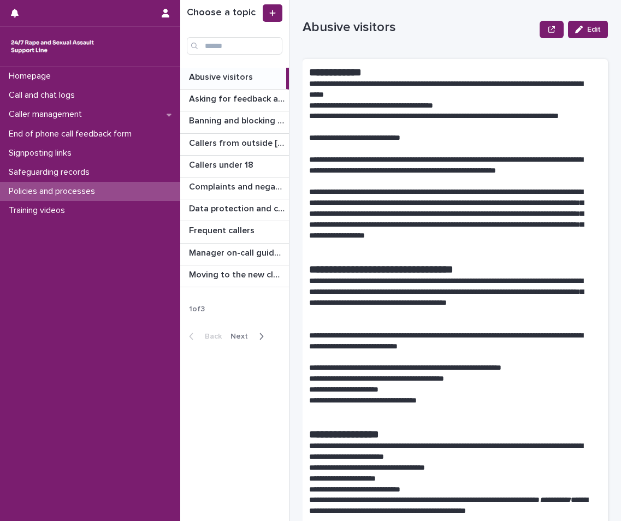
click at [252, 333] on span "Next" at bounding box center [243, 337] width 24 height 8
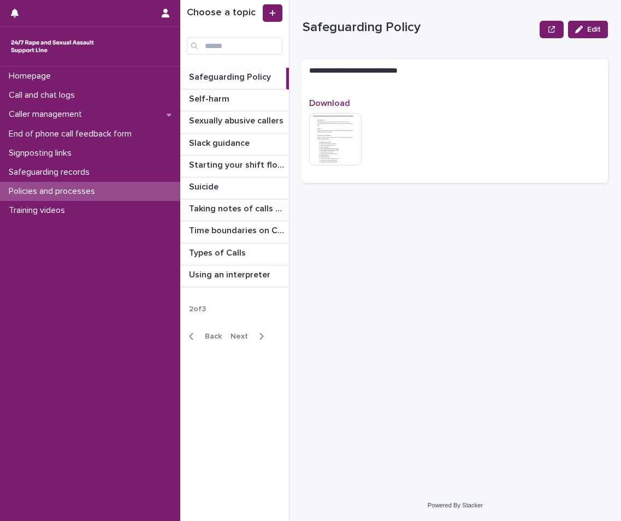
click at [260, 216] on div "Taking notes of calls and chats Taking notes of calls and chats" at bounding box center [234, 209] width 109 height 21
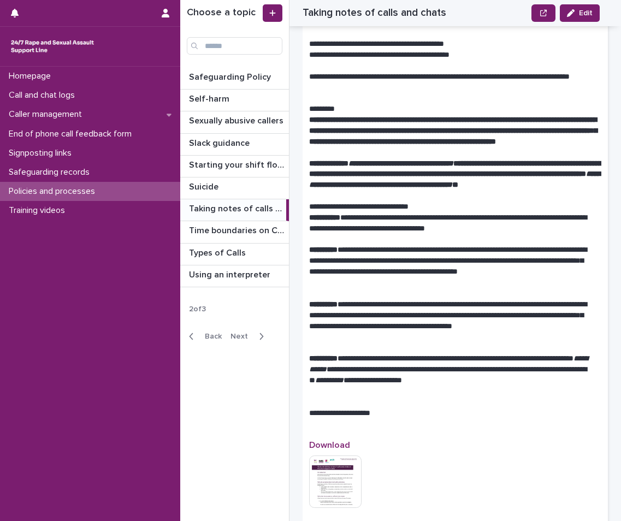
scroll to position [1147, 0]
